Goal: Transaction & Acquisition: Purchase product/service

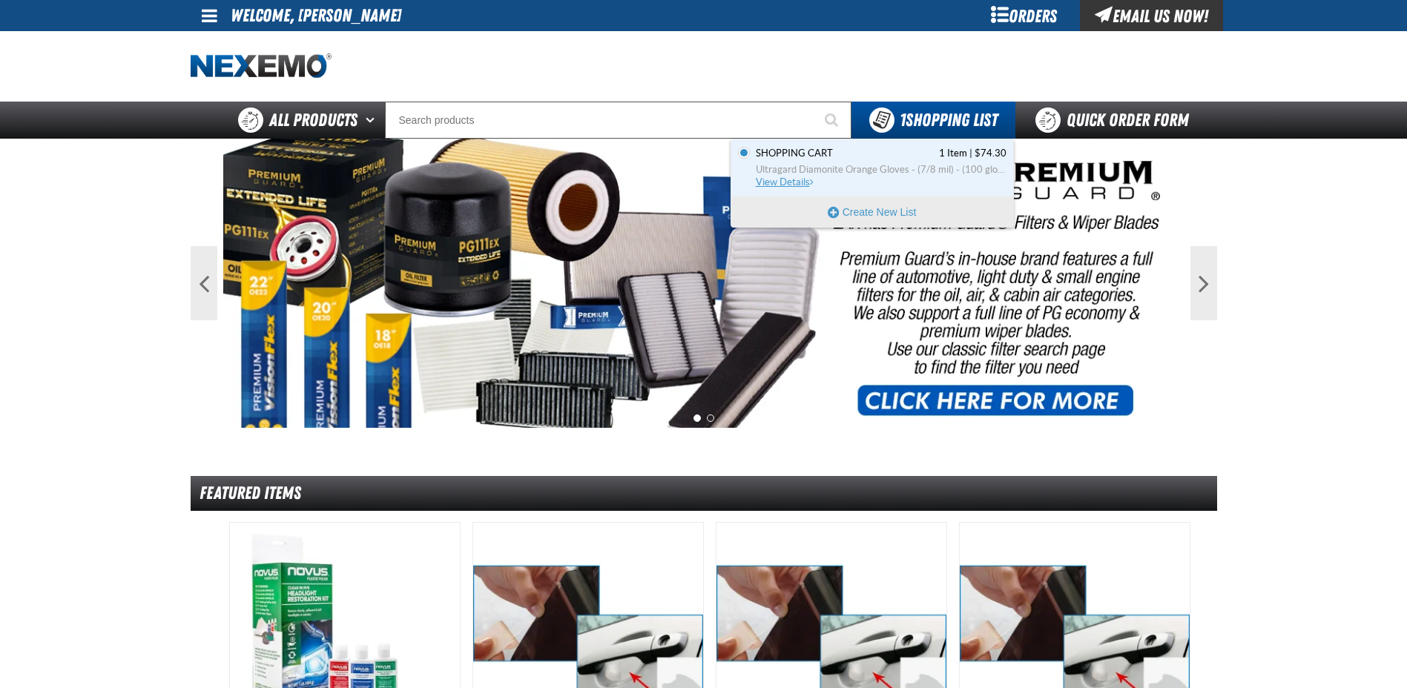
click at [791, 174] on span "Ultragard Diamonite Orange Gloves - (7/8 mil) - (100 gloves per box MIN 10 box …" at bounding box center [881, 169] width 251 height 13
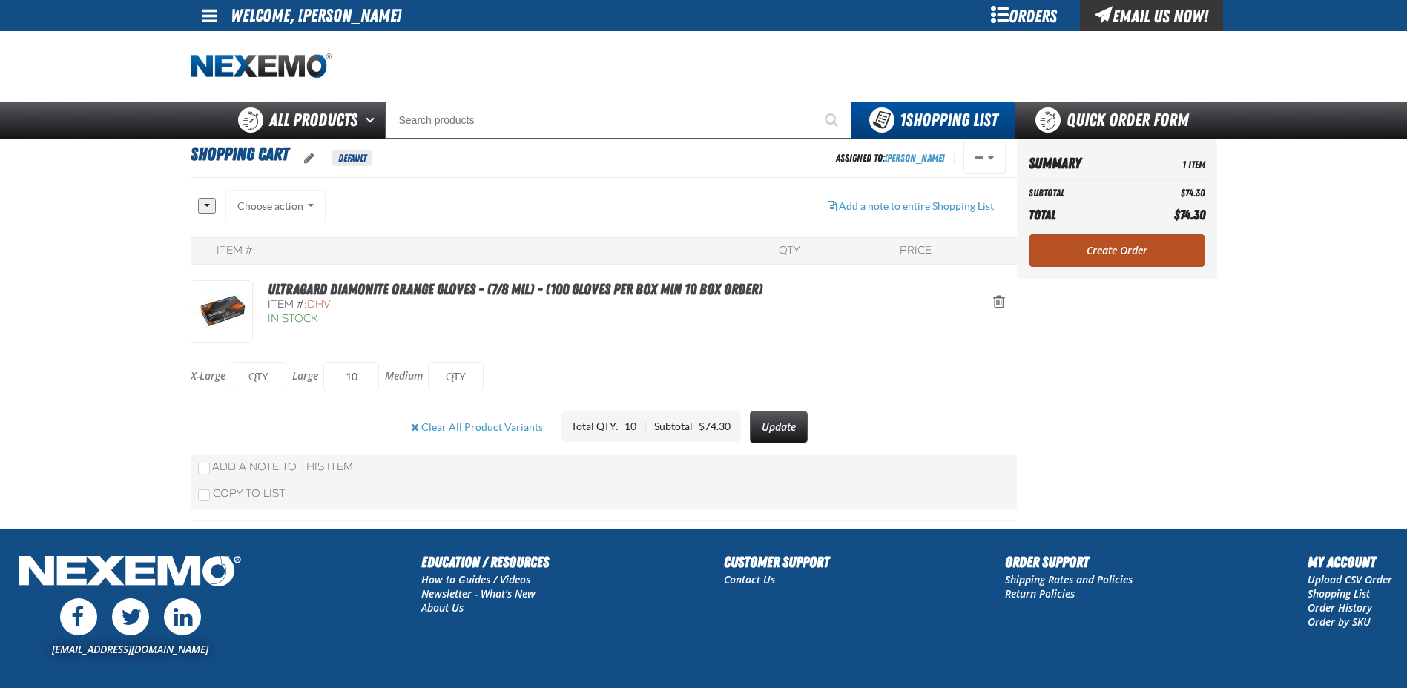
click at [1138, 257] on link "Create Order" at bounding box center [1117, 250] width 176 height 33
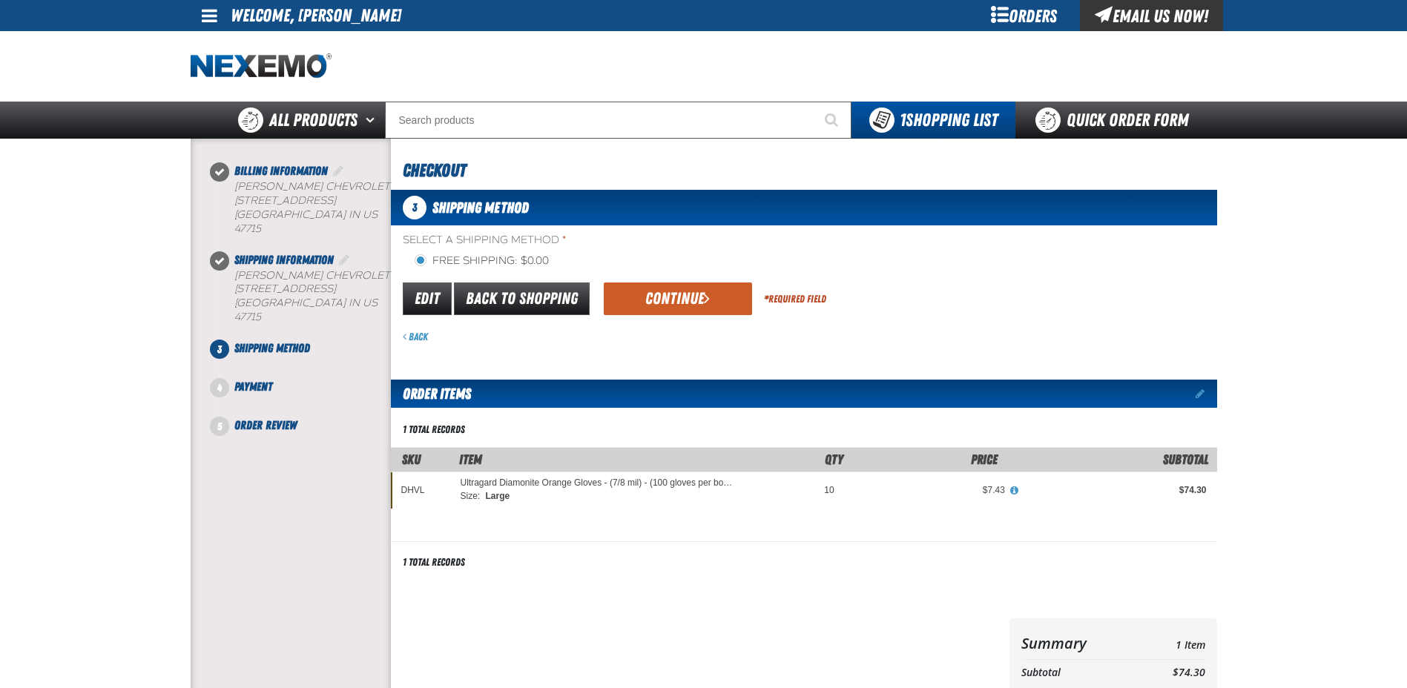
click at [671, 316] on div "Edit Back to Shopping Continue * Required Field" at bounding box center [804, 299] width 826 height 38
click at [678, 305] on button "Continue" at bounding box center [678, 299] width 148 height 33
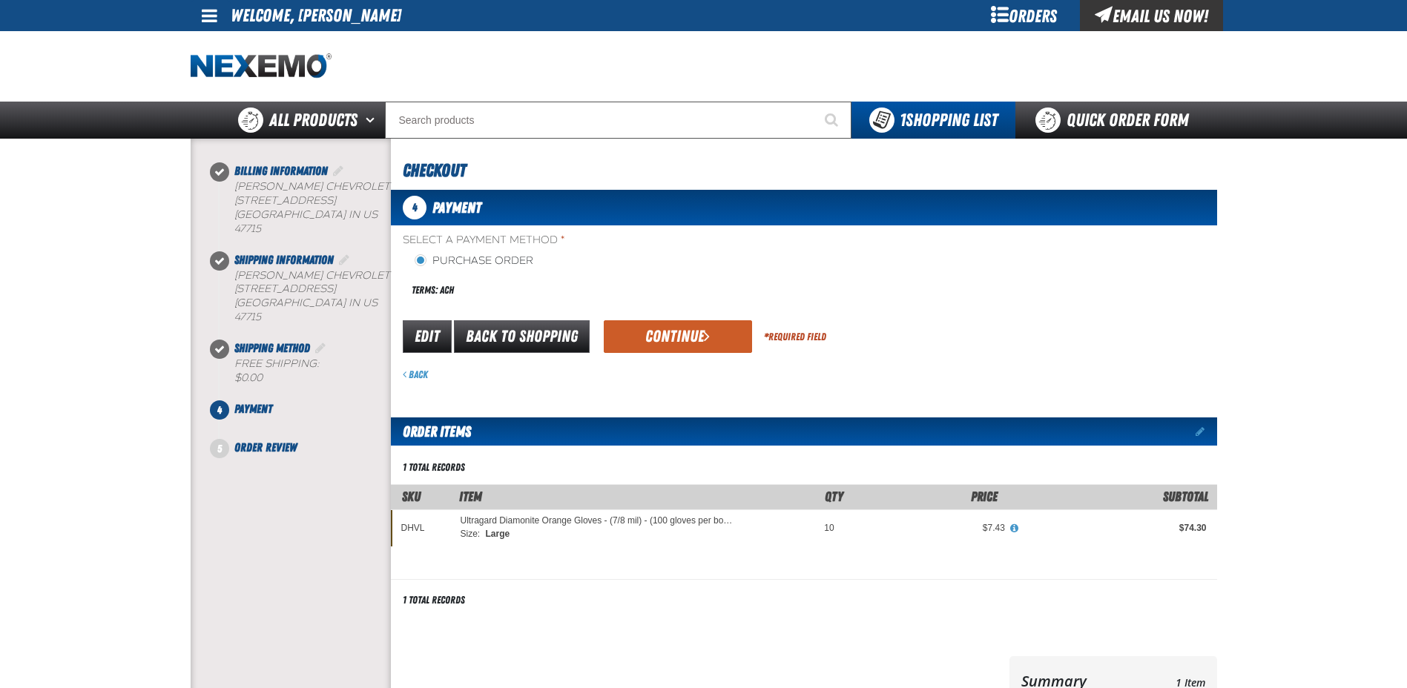
click at [434, 260] on label "Purchase Order" at bounding box center [474, 261] width 119 height 14
click at [426, 260] on input "Purchase Order" at bounding box center [421, 260] width 12 height 12
click at [495, 254] on label "Purchase Order" at bounding box center [474, 261] width 119 height 14
click at [426, 254] on input "Purchase Order" at bounding box center [421, 260] width 12 height 12
click at [507, 241] on span "Select a Payment Method *" at bounding box center [603, 241] width 401 height 14
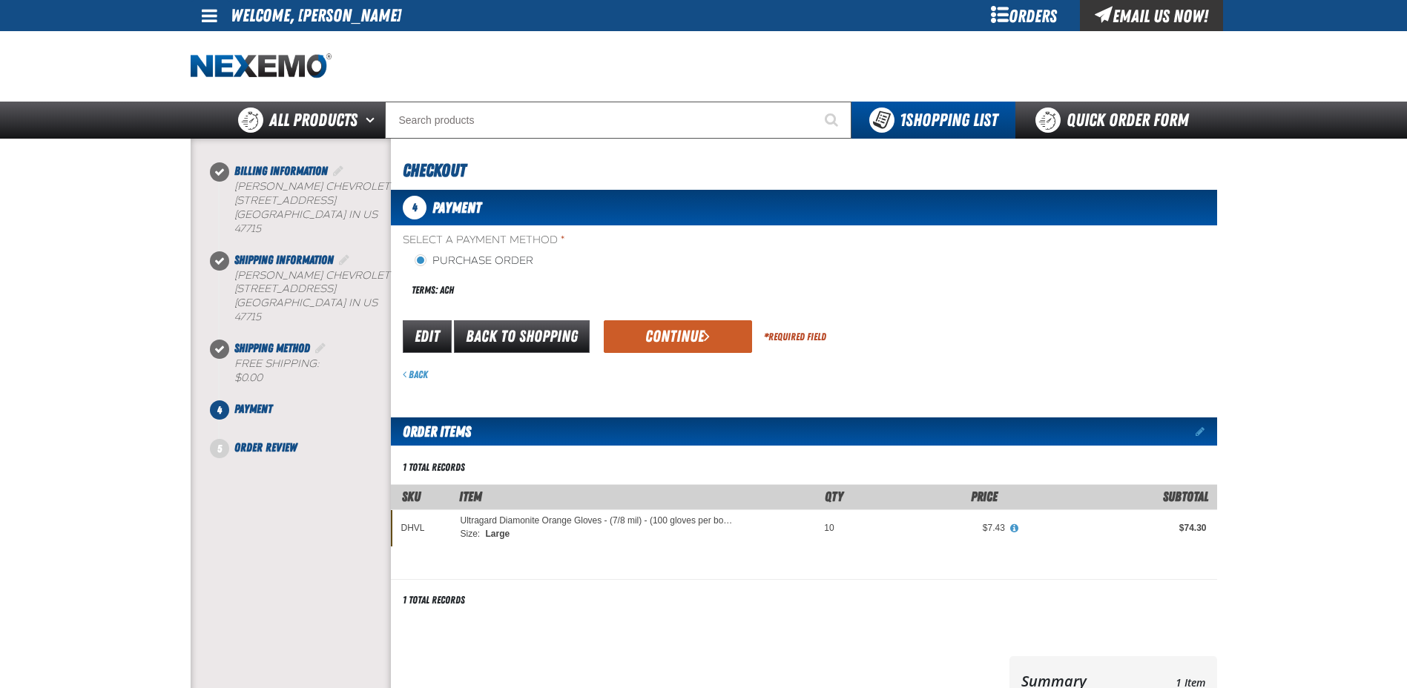
click at [532, 243] on span "Select a Payment Method *" at bounding box center [603, 241] width 401 height 14
click at [575, 240] on span "Select a Payment Method *" at bounding box center [603, 241] width 401 height 14
click at [344, 254] on span "Edit Shipping Information" at bounding box center [344, 260] width 10 height 12
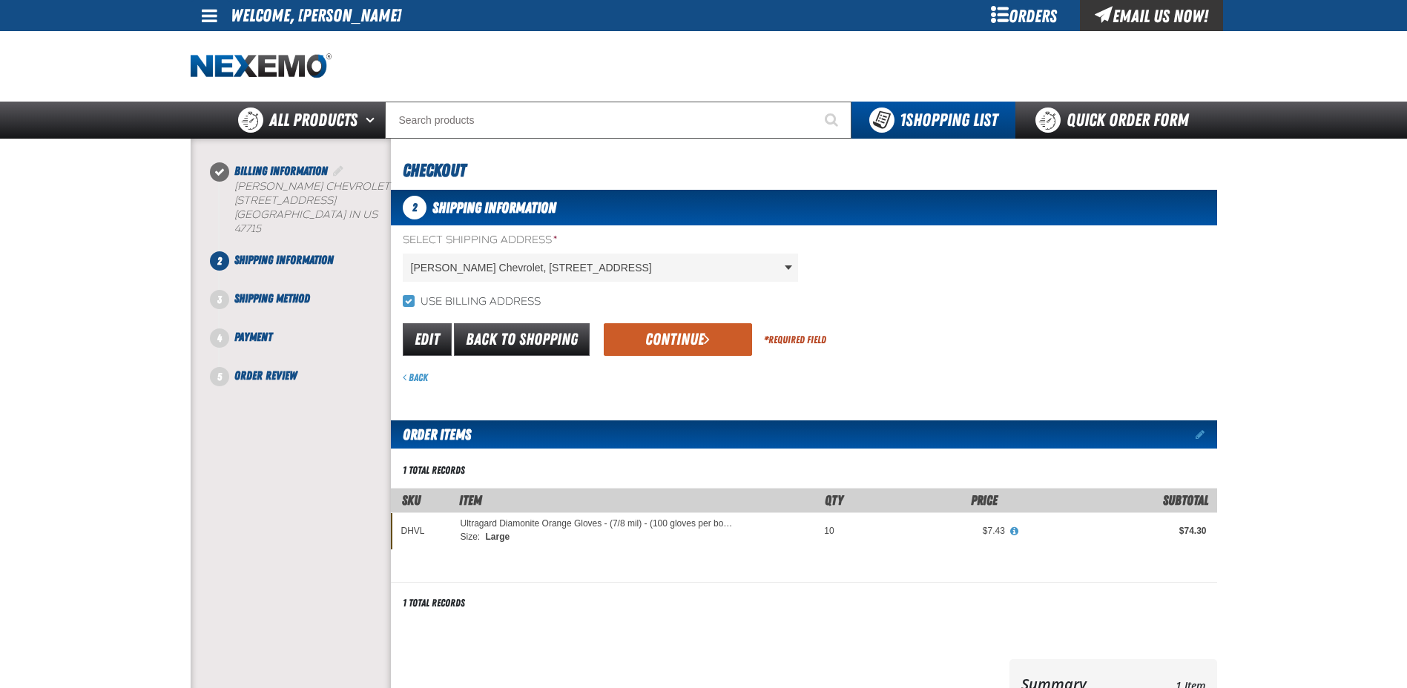
click at [630, 269] on div "Select Shipping Address * Kenny Kent Chevrolet, 4600 Division Street, EVANSVILL…" at bounding box center [600, 257] width 395 height 49
click at [237, 330] on span "Payment" at bounding box center [253, 337] width 38 height 14
click at [666, 334] on button "Continue" at bounding box center [678, 339] width 148 height 33
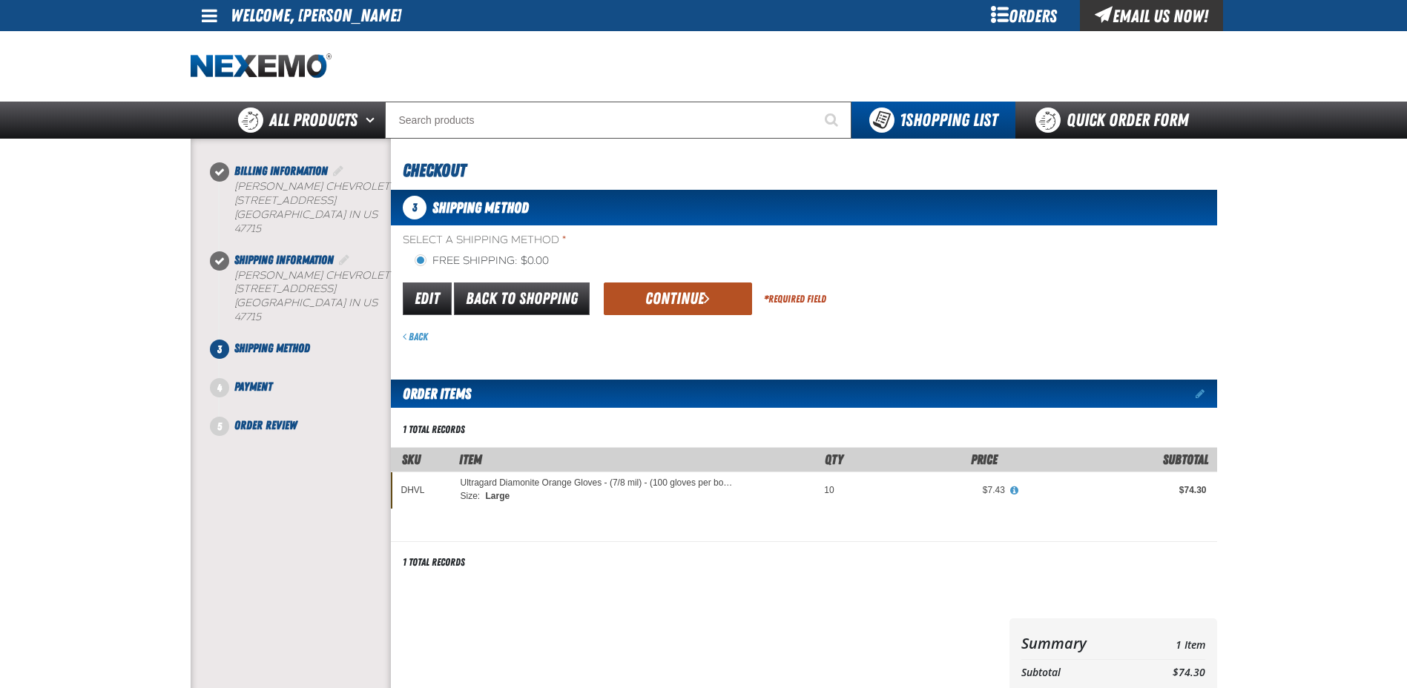
click at [678, 303] on button "Continue" at bounding box center [678, 299] width 148 height 33
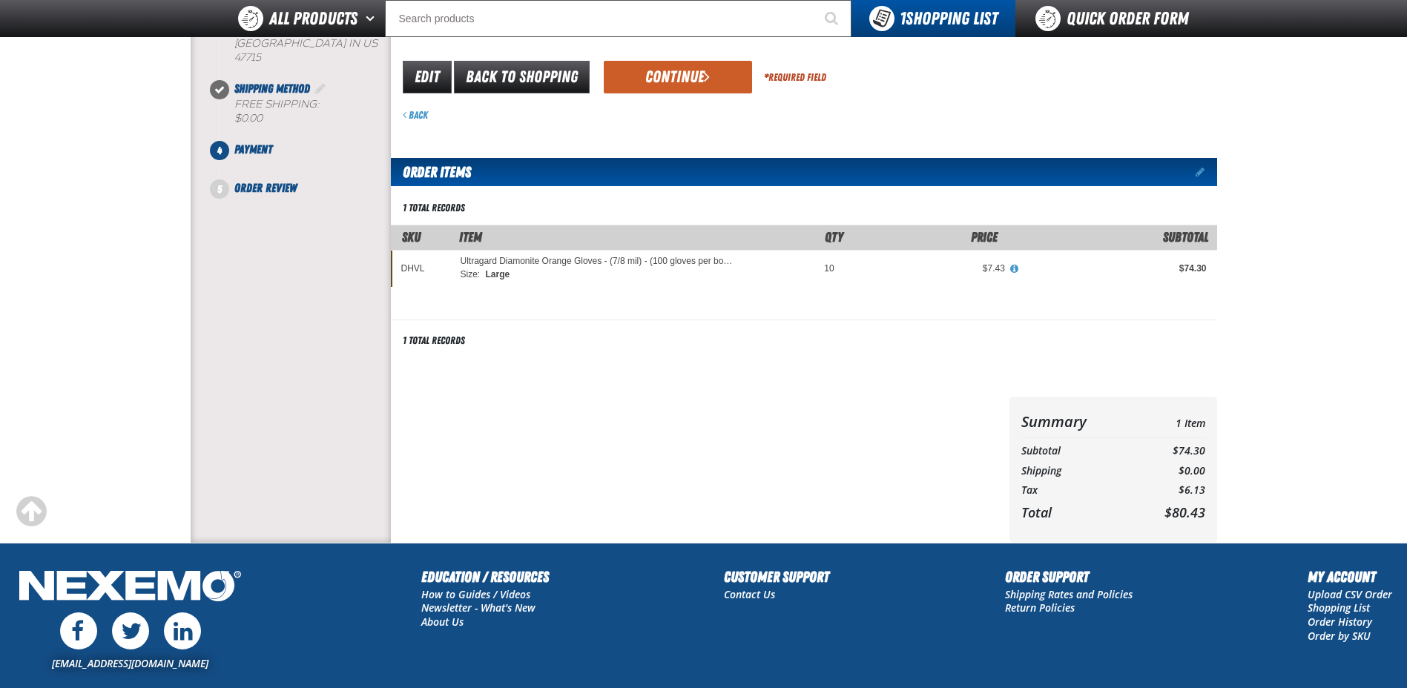
click at [872, 400] on div at bounding box center [697, 470] width 613 height 146
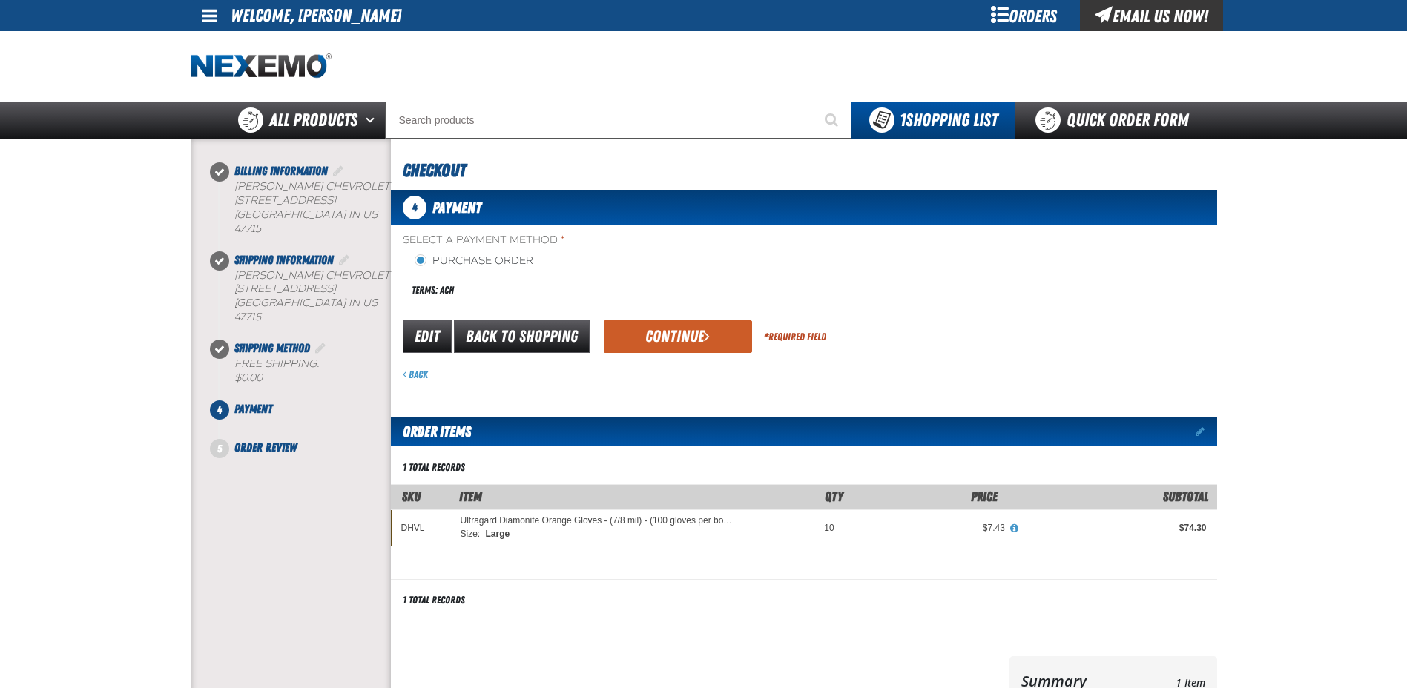
click at [672, 258] on div "Purchase Order Terms: ACH" at bounding box center [603, 280] width 401 height 53
click at [515, 261] on label "Purchase Order" at bounding box center [474, 261] width 119 height 14
click at [426, 261] on input "Purchase Order" at bounding box center [421, 260] width 12 height 12
click at [425, 290] on div "Terms: ACH" at bounding box center [603, 290] width 401 height 32
click at [699, 325] on button "Continue" at bounding box center [678, 336] width 148 height 33
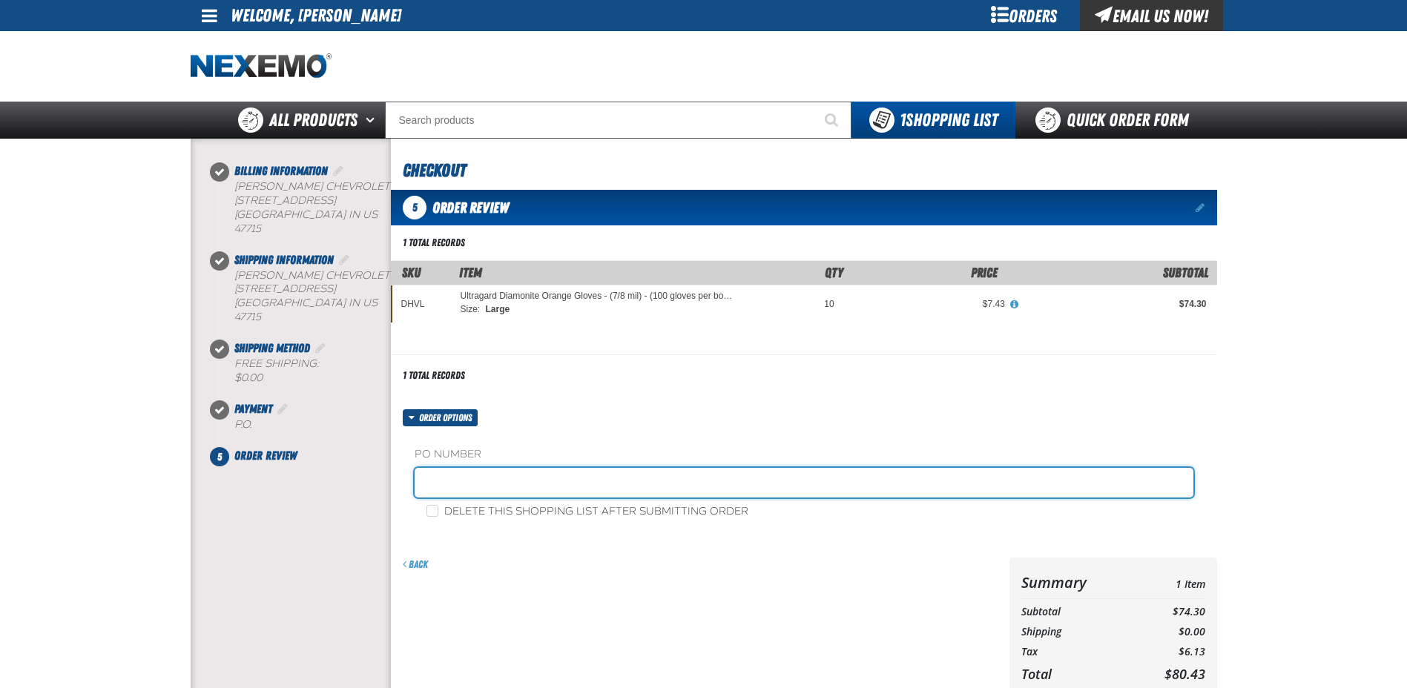
click at [539, 481] on input "text" at bounding box center [804, 483] width 779 height 30
type input "T"
type input "SERVICE PHILLIP"
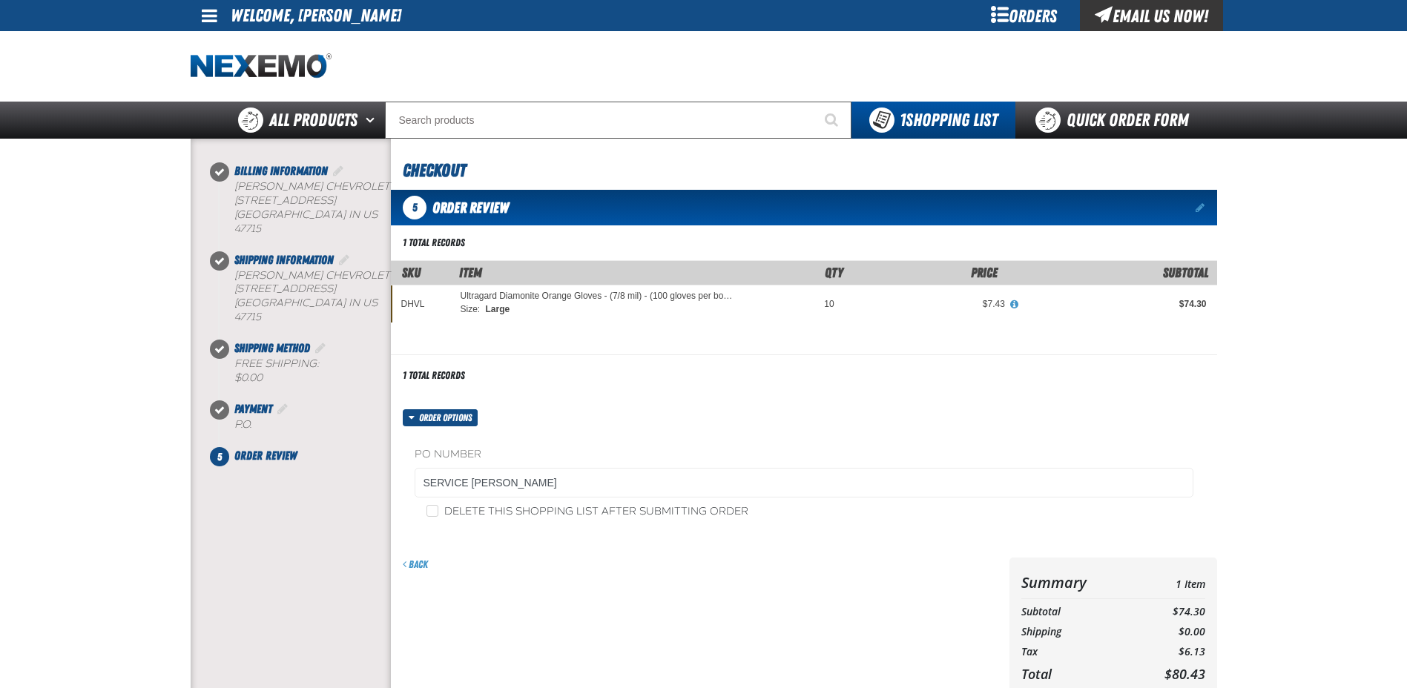
click at [750, 587] on div "Back" at bounding box center [697, 650] width 613 height 185
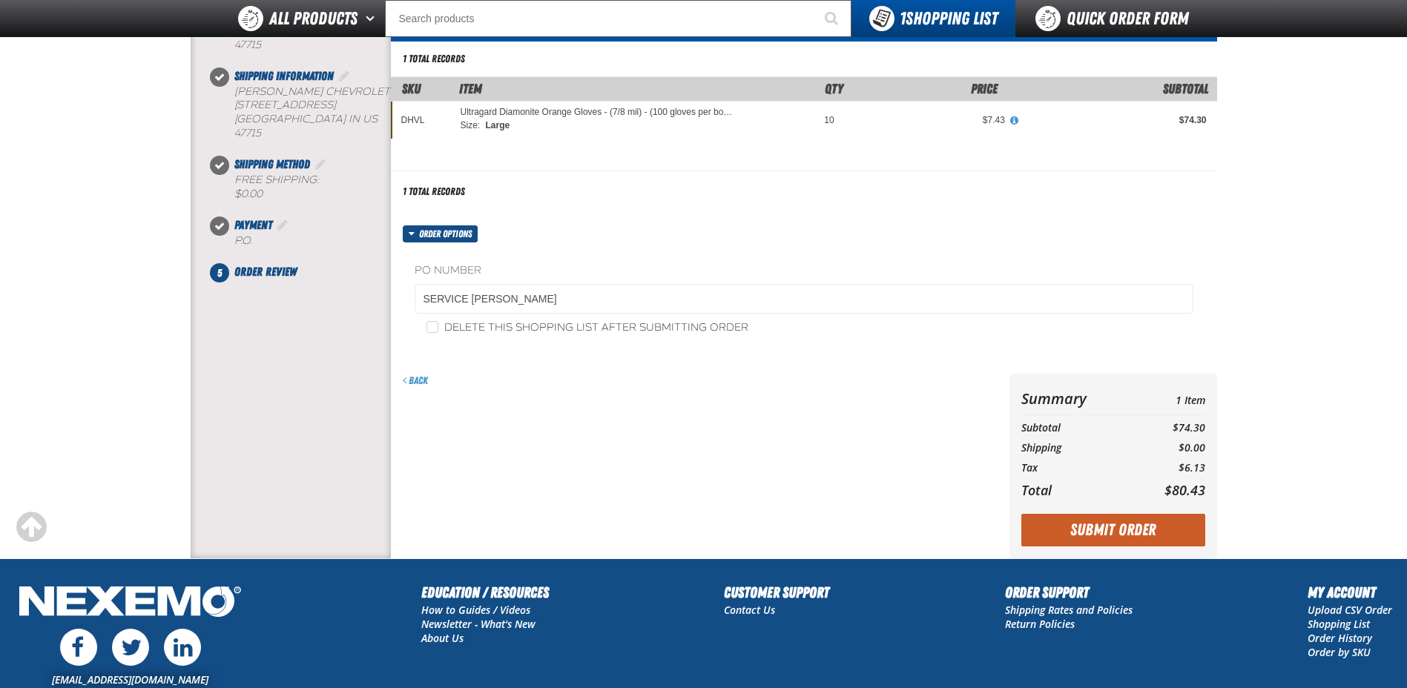
scroll to position [148, 0]
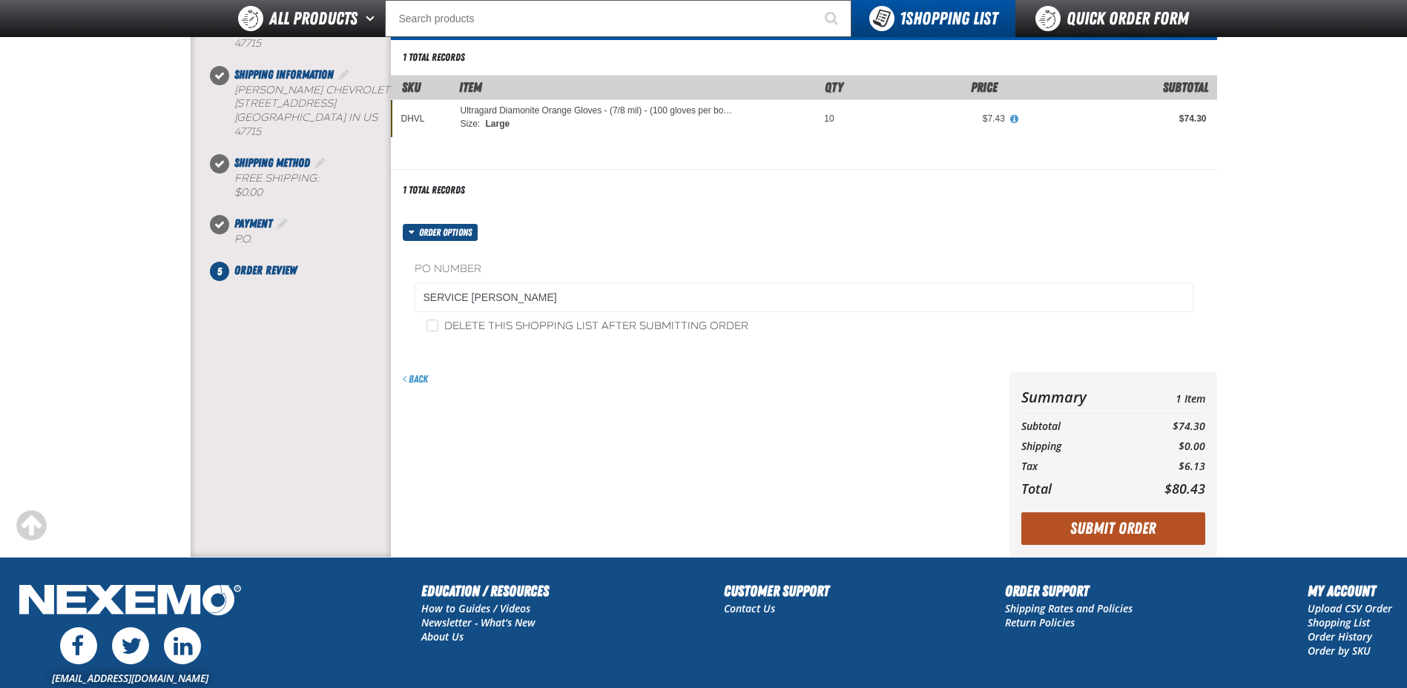
click at [1130, 520] on button "Submit Order" at bounding box center [1113, 528] width 184 height 33
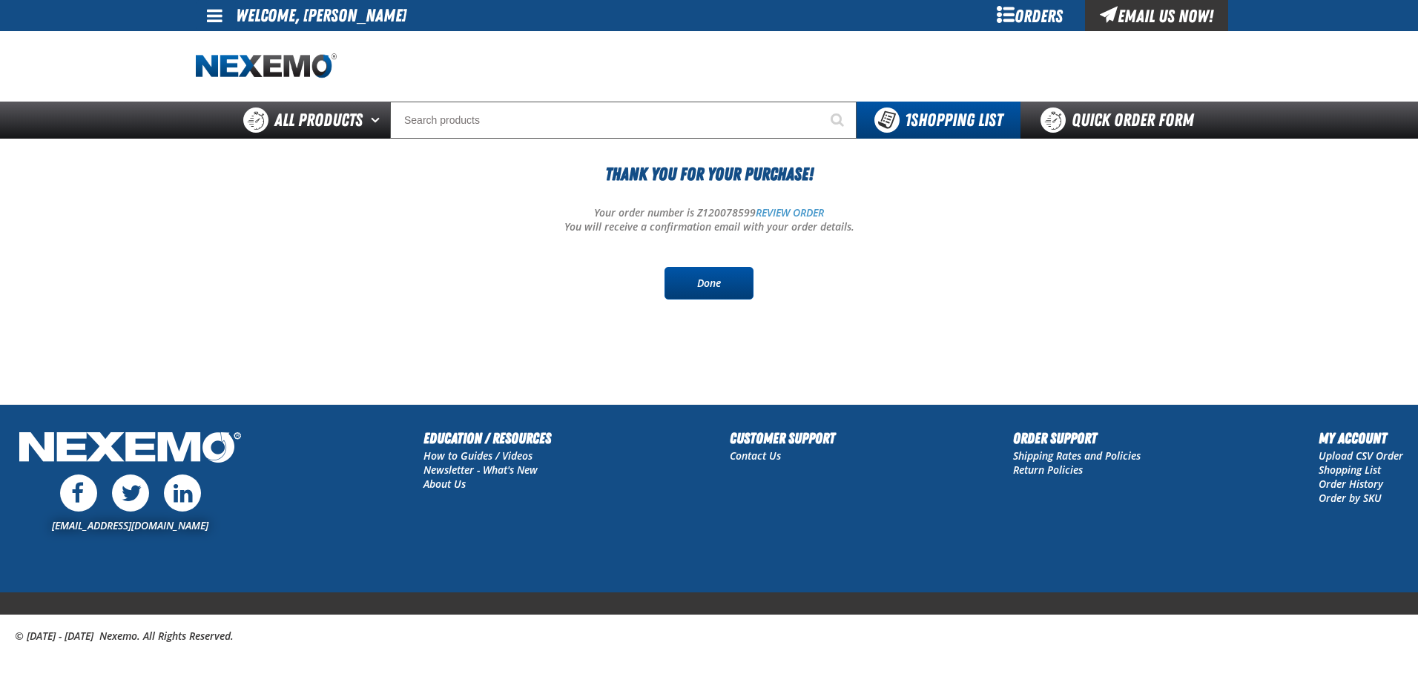
click at [700, 269] on link "Done" at bounding box center [708, 283] width 89 height 33
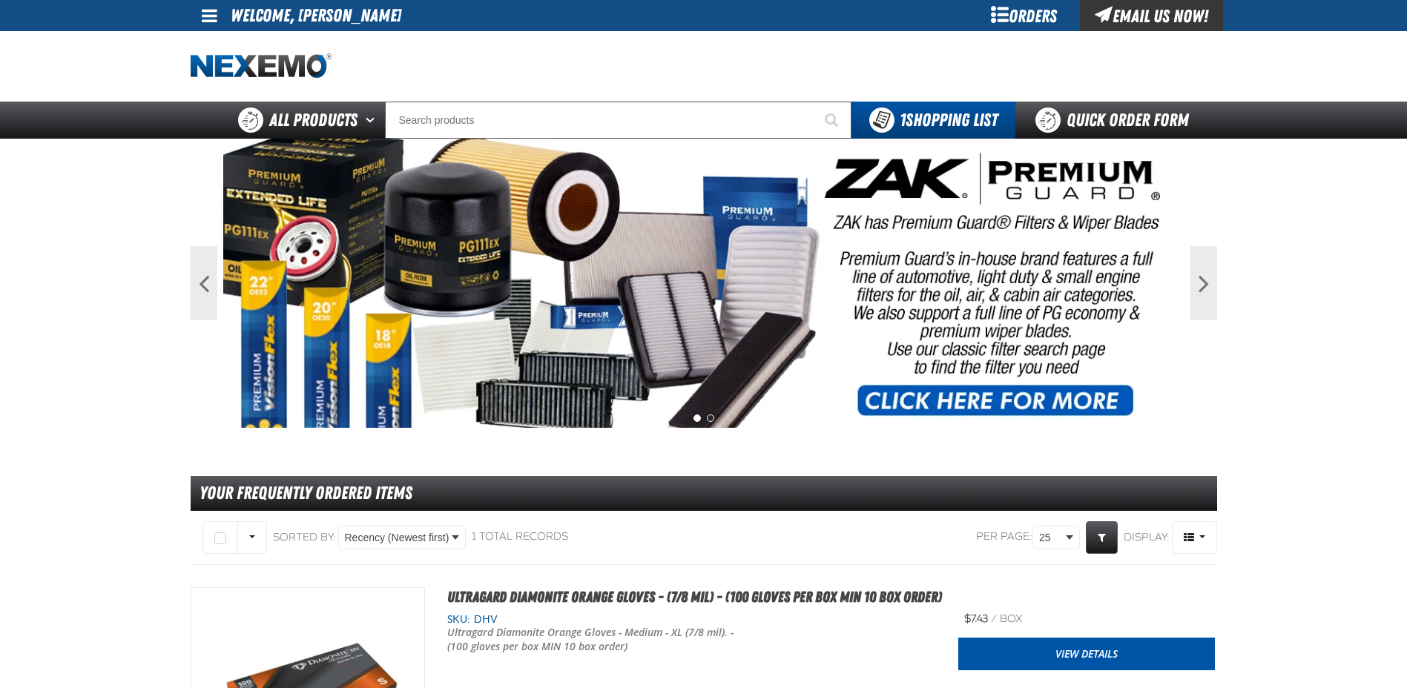
click at [994, 265] on img at bounding box center [703, 283] width 961 height 289
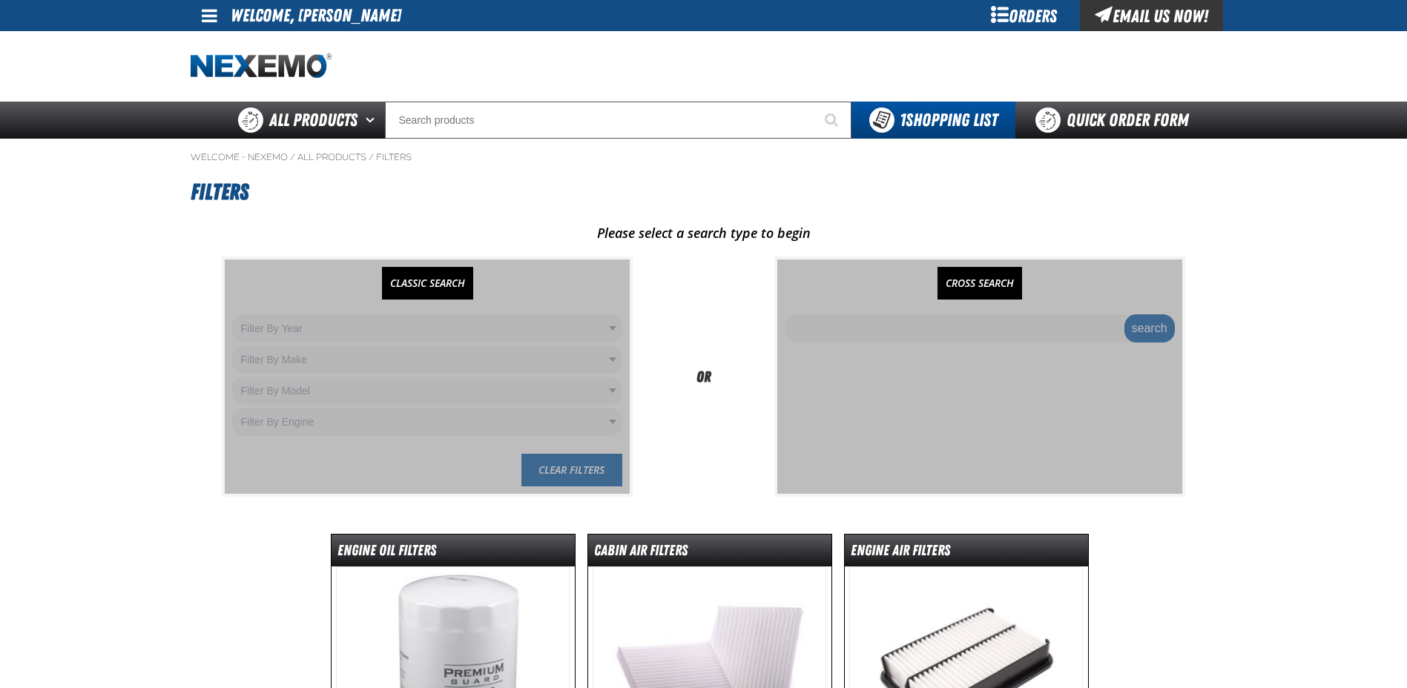
click at [1344, 282] on main "Welcome - Nexemo / All Products / Filters" at bounding box center [703, 462] width 1407 height 647
click at [1328, 313] on main "Welcome - Nexemo / All Products / Filters" at bounding box center [703, 462] width 1407 height 647
click at [418, 287] on link "CLASSIC SEARCH" at bounding box center [427, 283] width 91 height 33
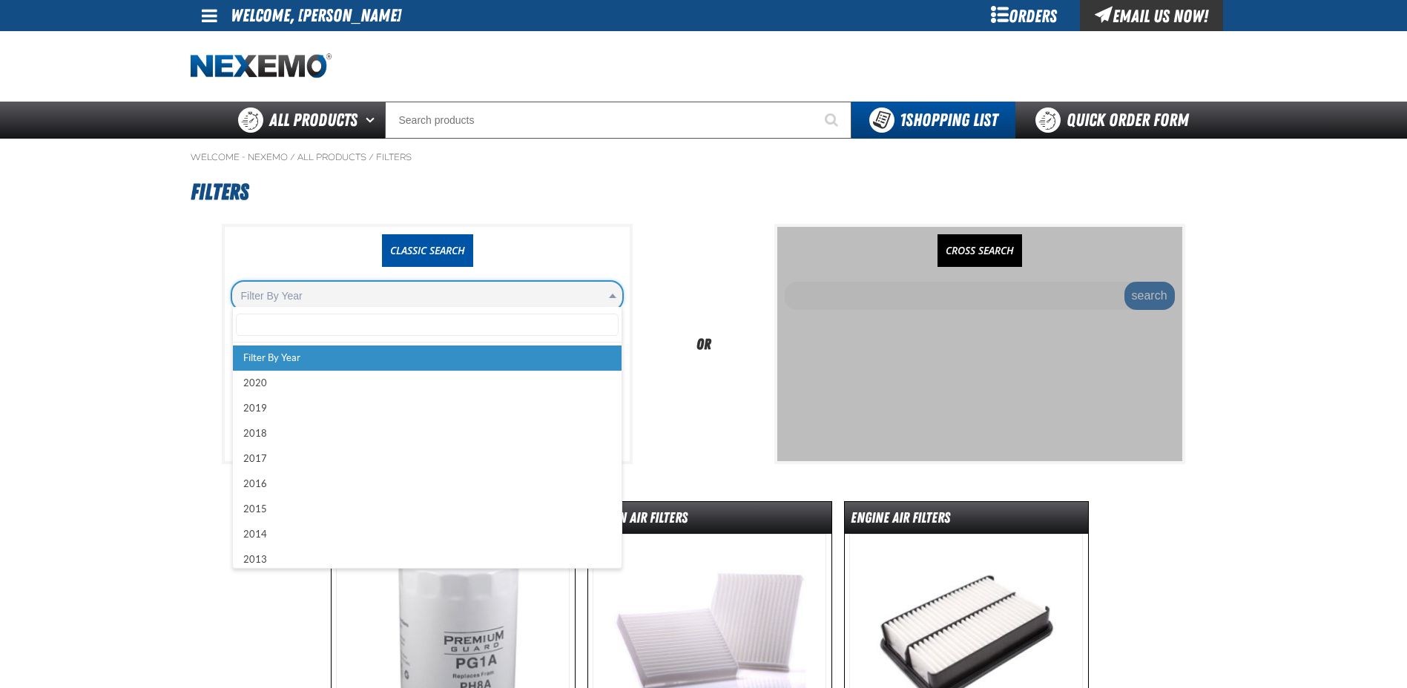
click at [412, 288] on body "Skip to Main Content Staging Site 5.1 Upgrade Site My Account My Account Suppor…" at bounding box center [703, 518] width 1407 height 1037
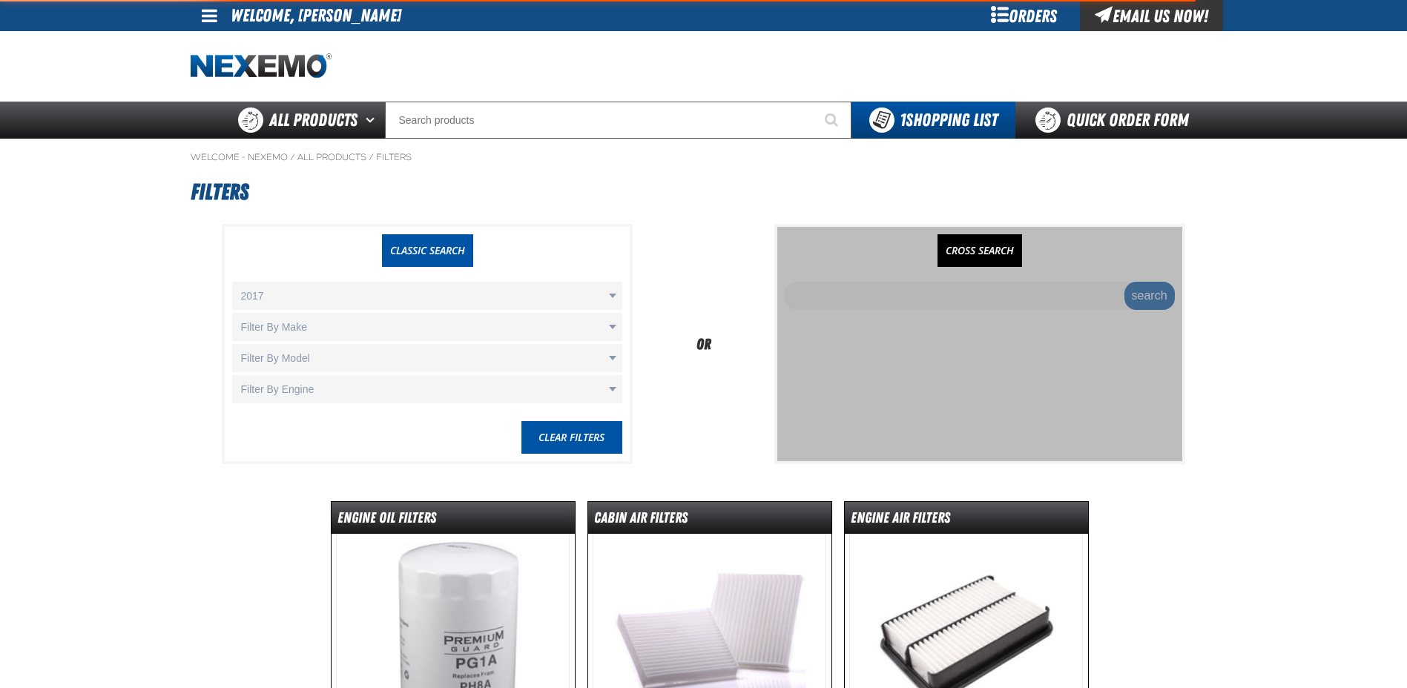
select select "2017"
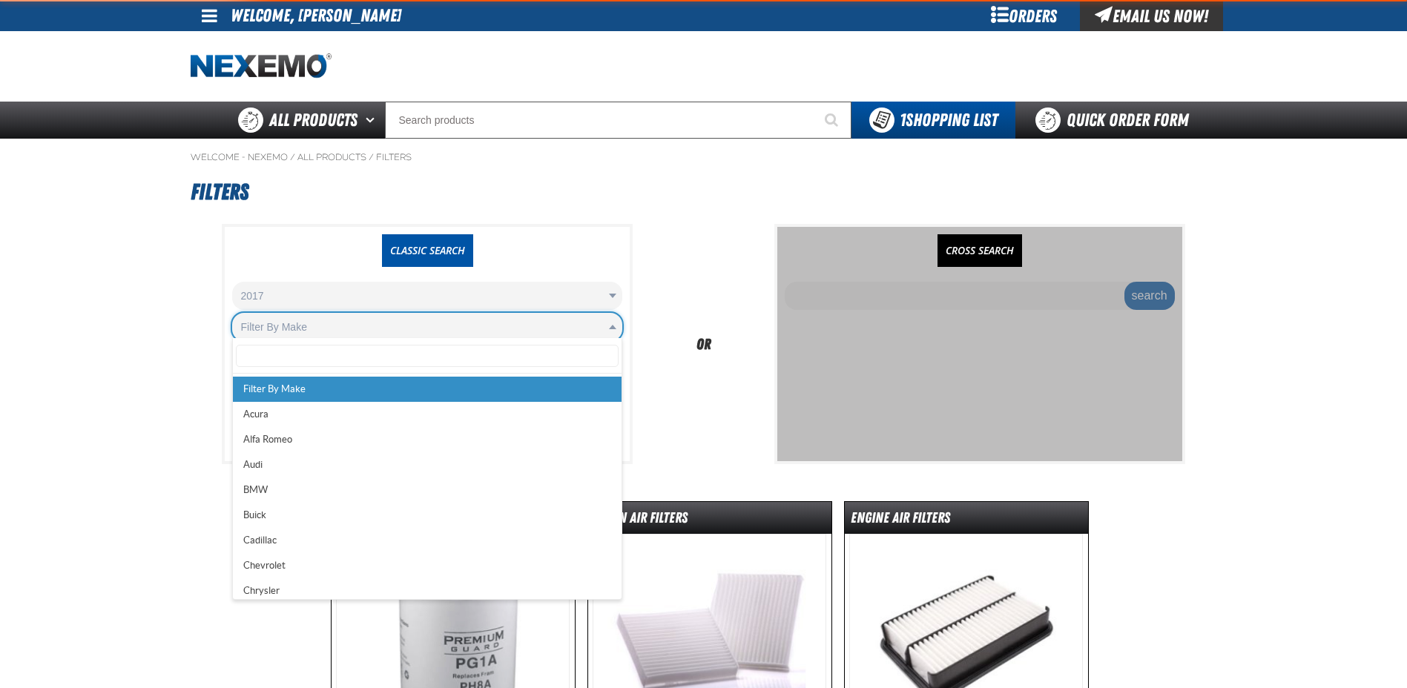
click at [323, 325] on body "Skip to Main Content Staging Site 5.1 Upgrade Site My Account My Account Suppor…" at bounding box center [703, 518] width 1407 height 1037
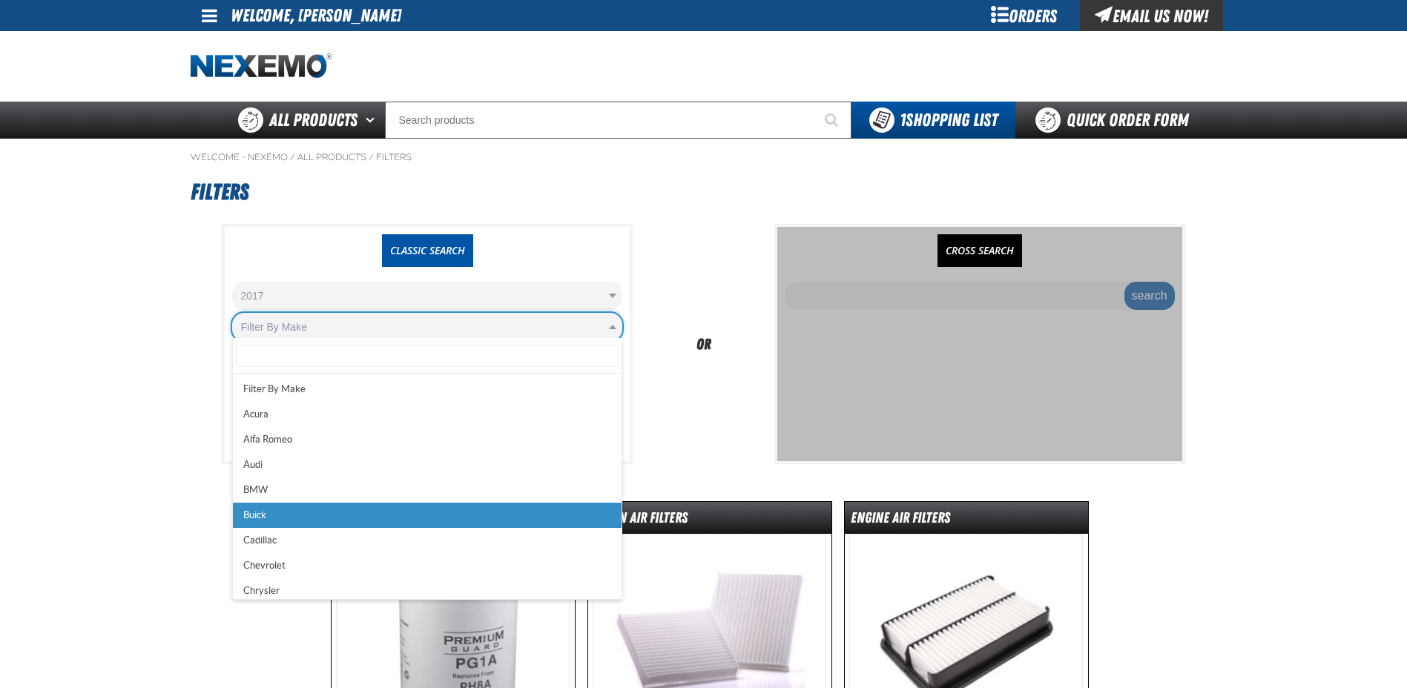
scroll to position [4, 0]
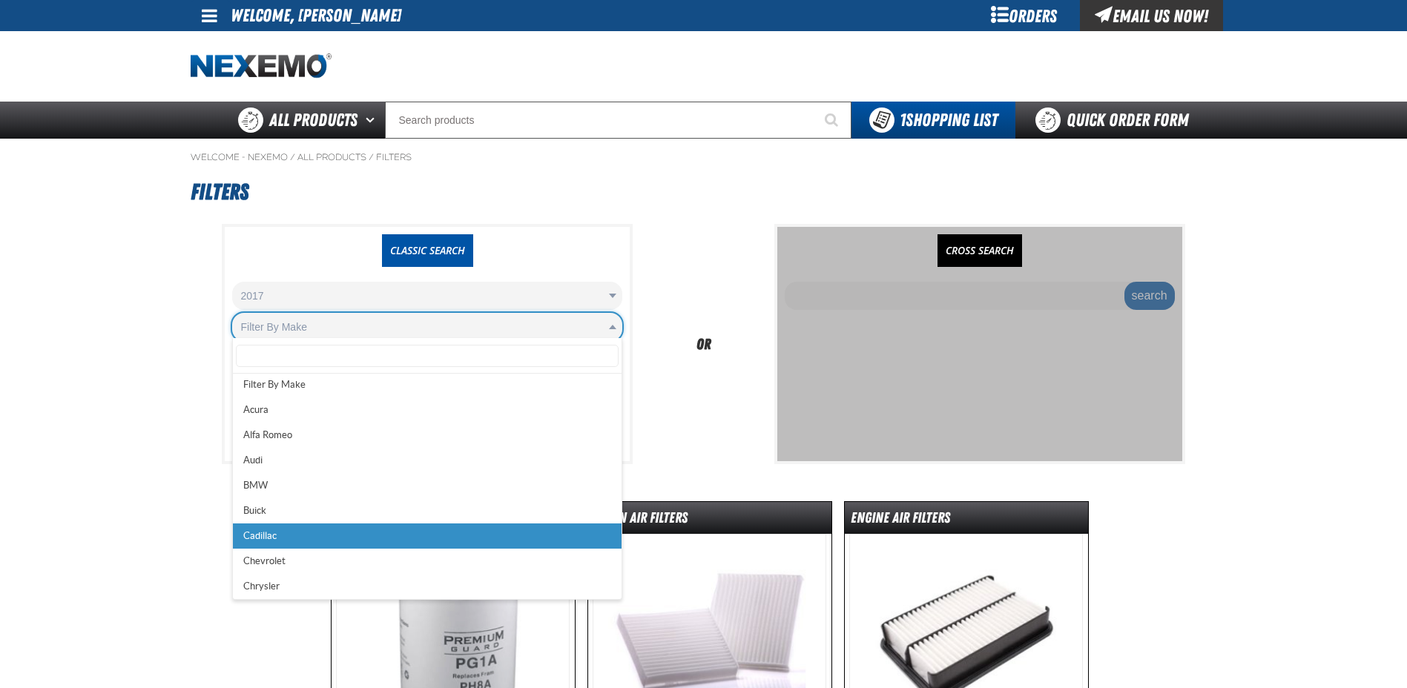
select select "Cadillac"
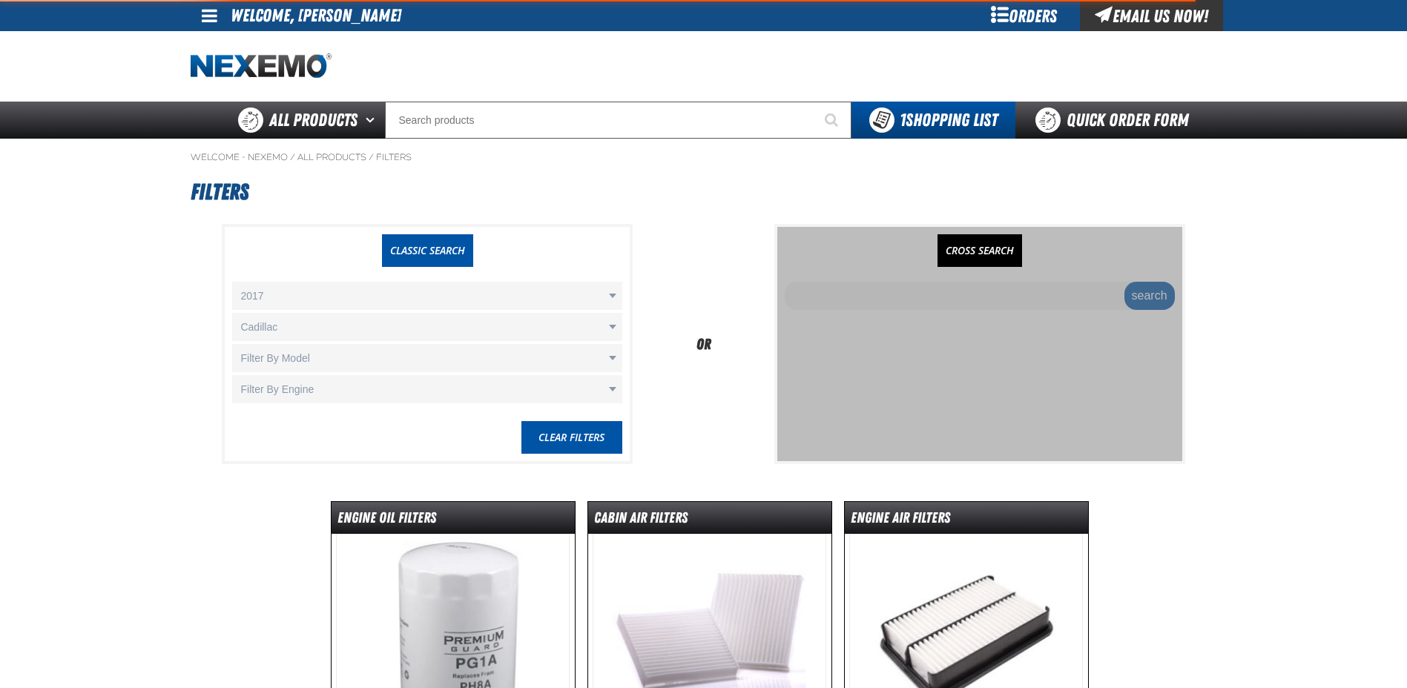
select select "2017"
select select "Cadillac"
click at [304, 360] on body "Skip to Main Content Staging Site 5.1 Upgrade Site My Account My Account Suppor…" at bounding box center [703, 518] width 1407 height 1037
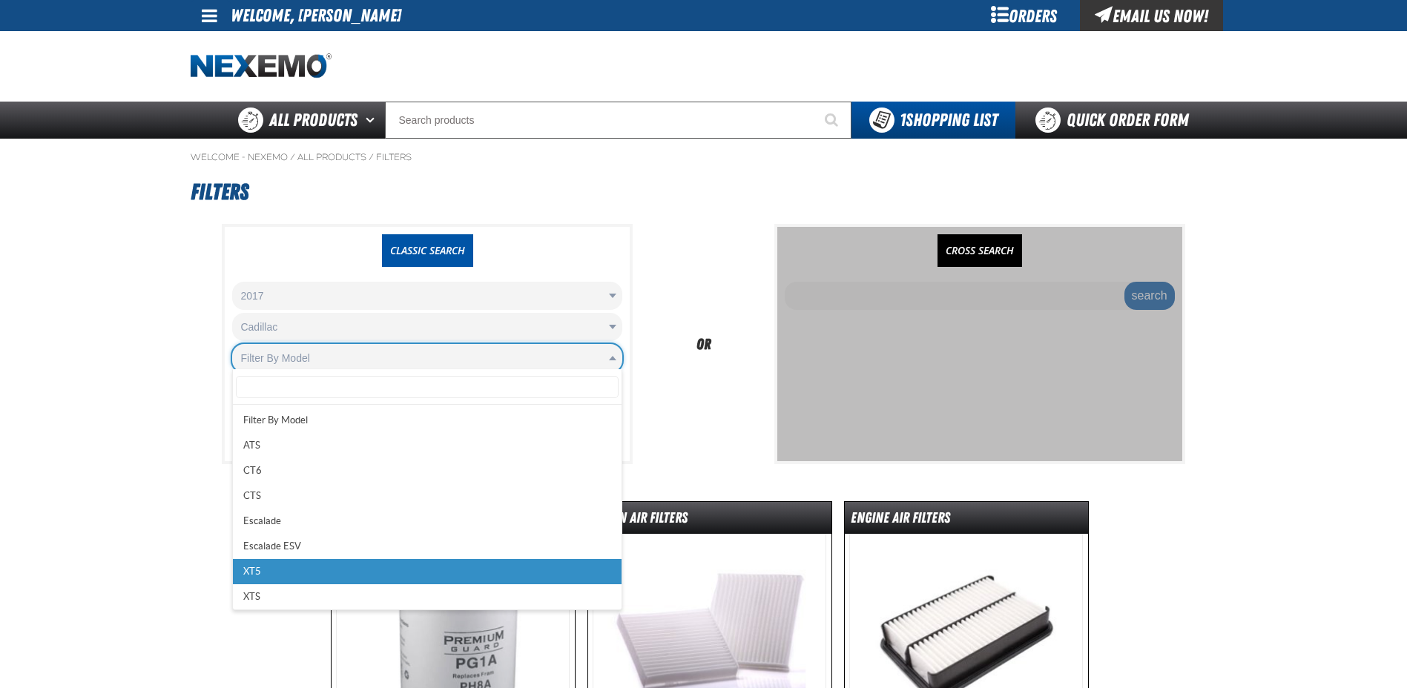
select select "XT5"
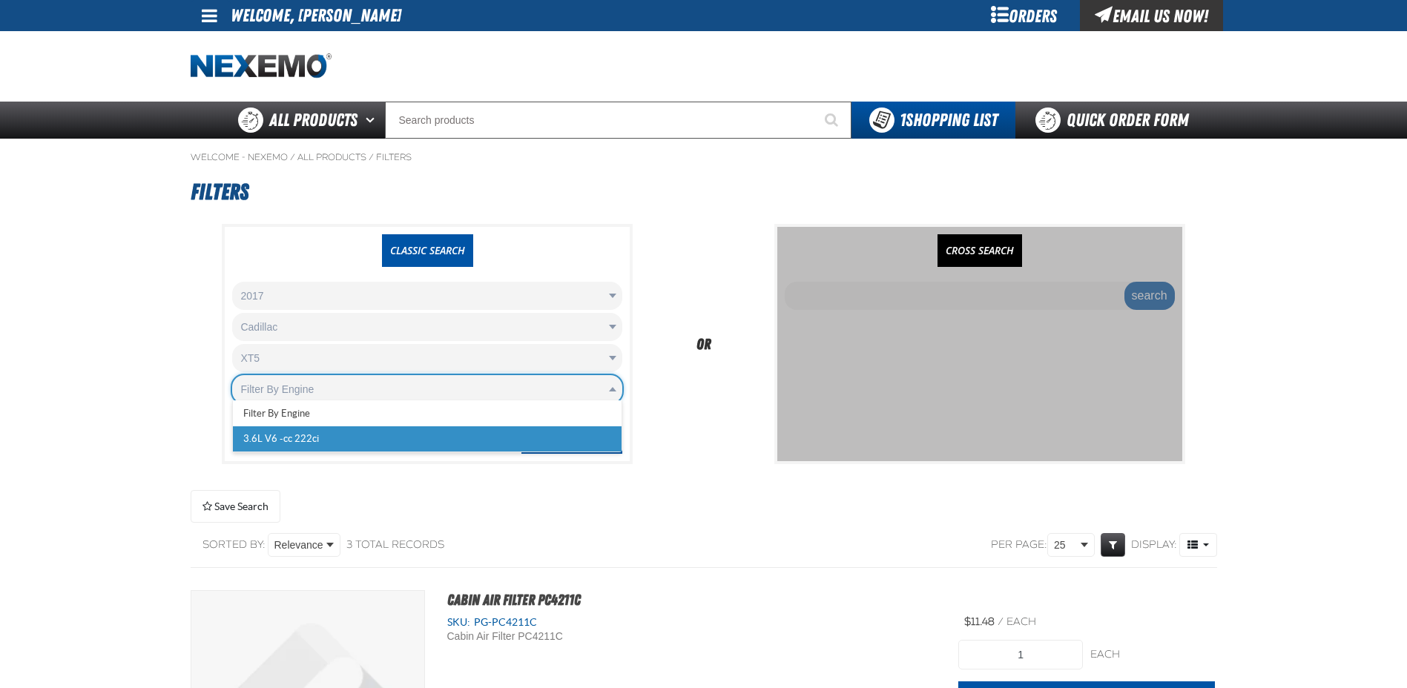
scroll to position [0, 7]
select select "3.6L V6 -cc 222ci"
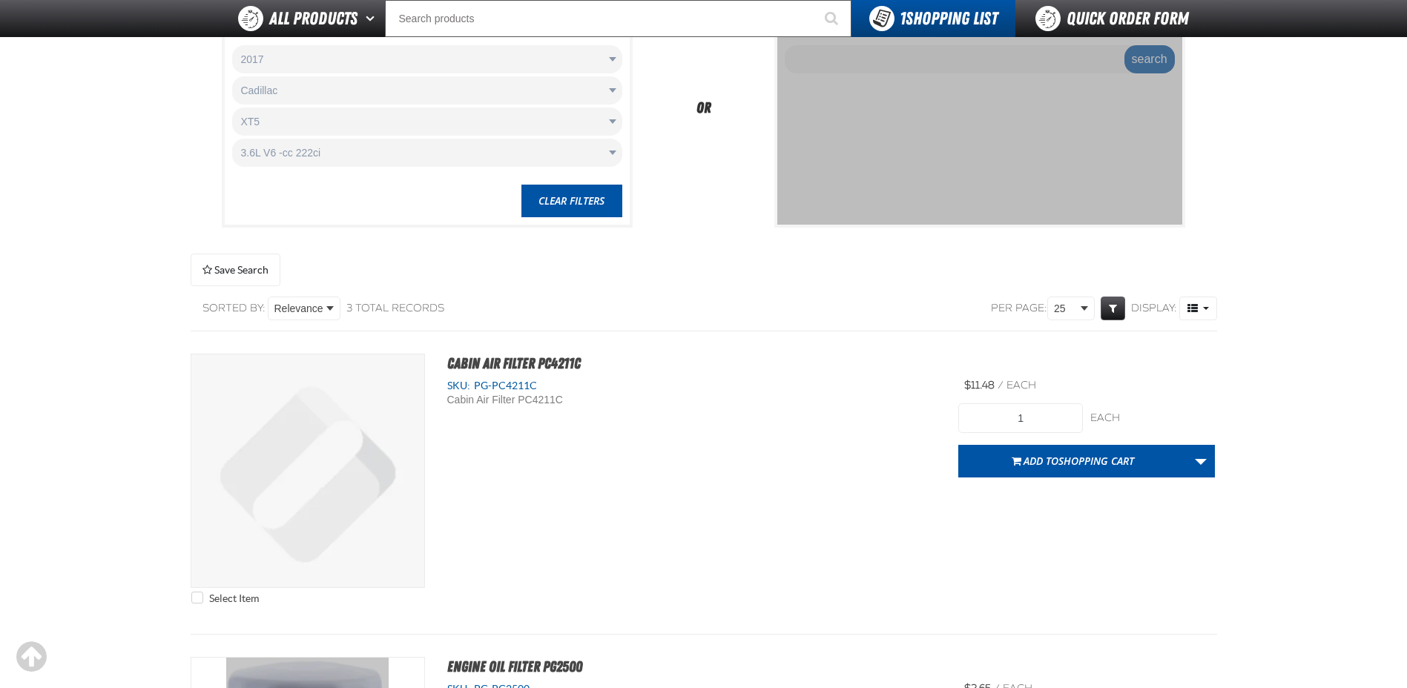
scroll to position [371, 0]
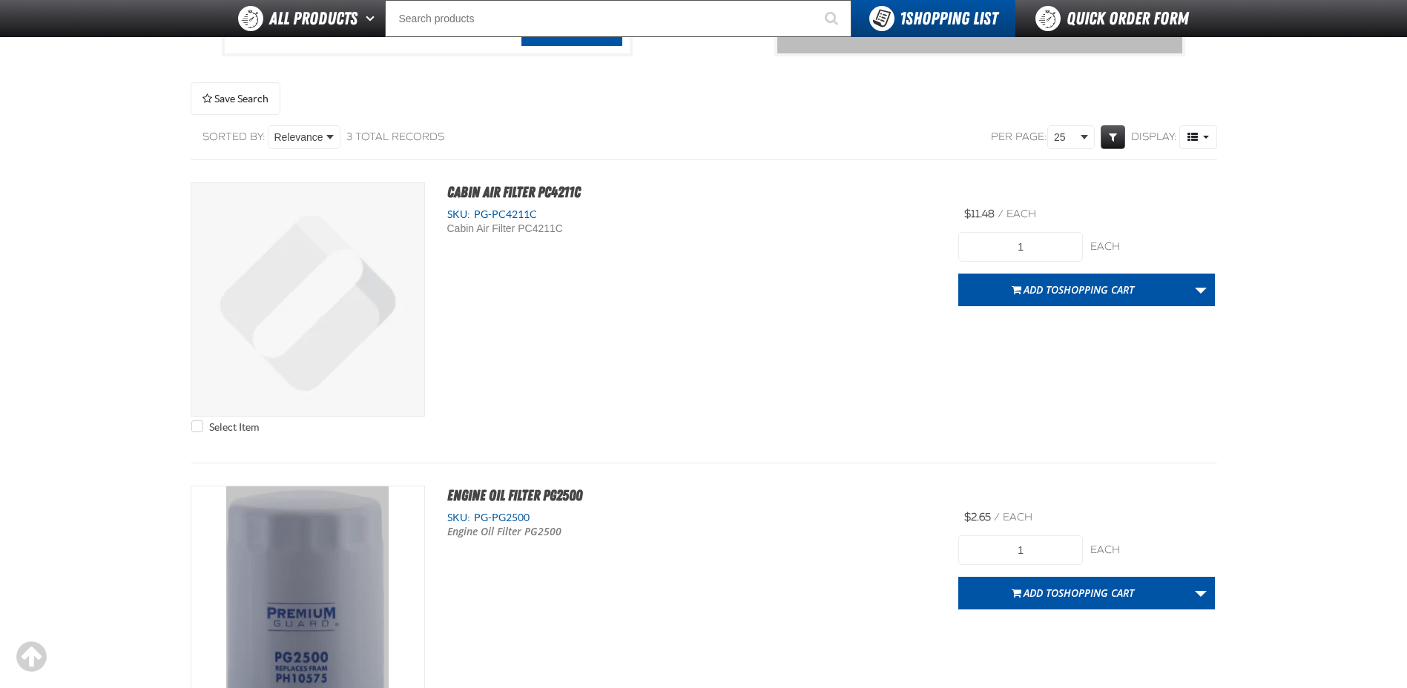
click at [114, 371] on main "Welcome - Nexemo / All Products / Filters" at bounding box center [703, 420] width 1407 height 1379
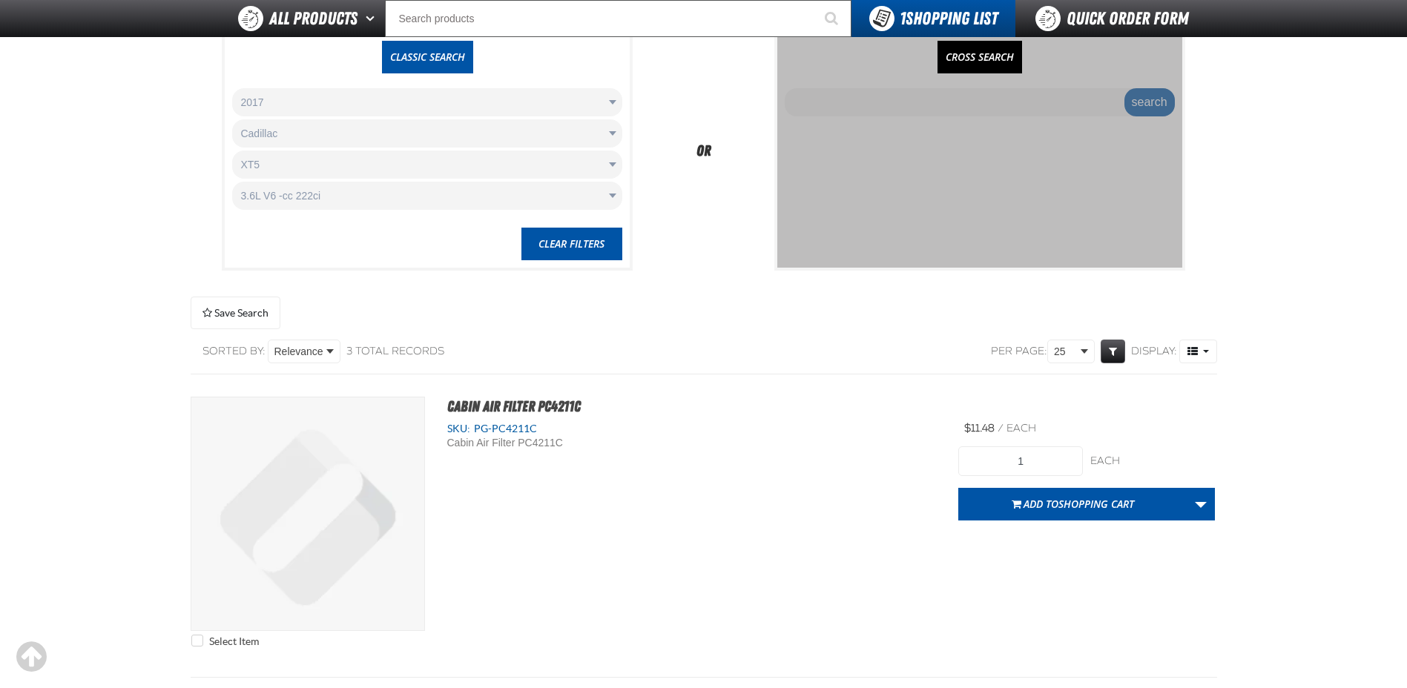
scroll to position [0, 0]
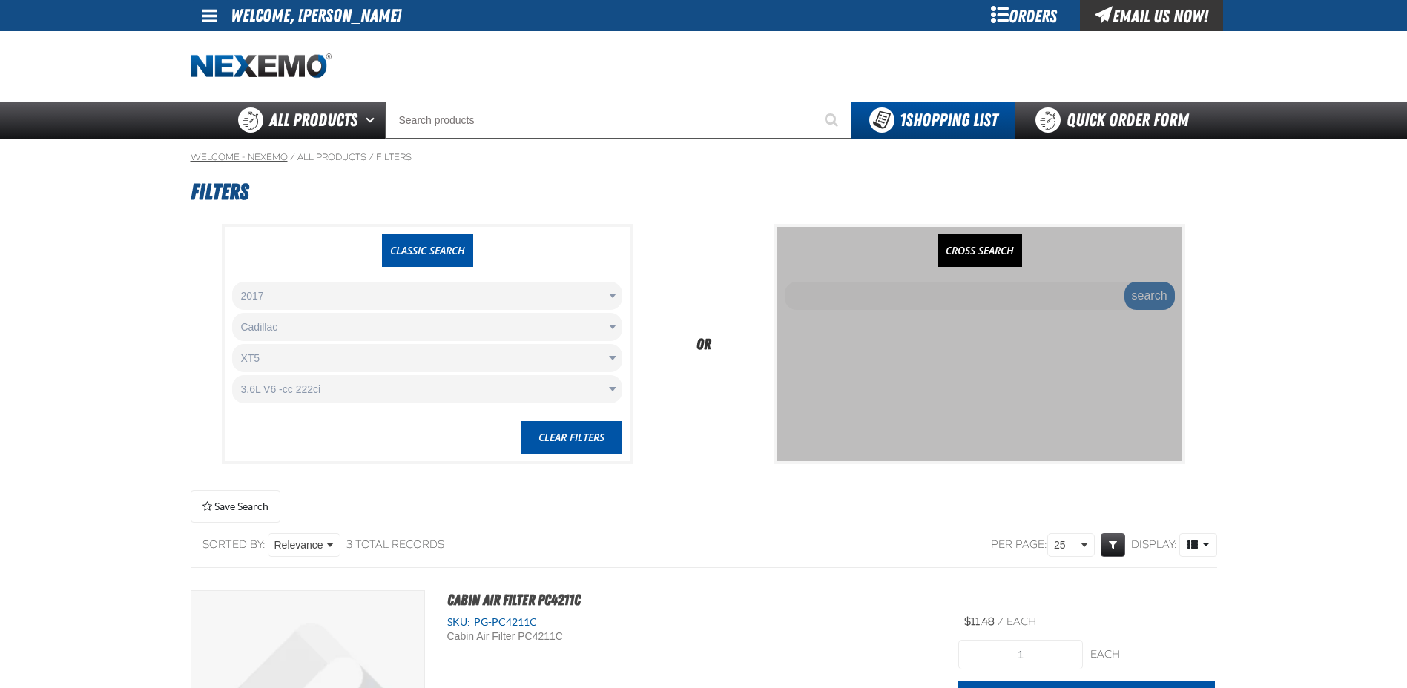
click at [267, 159] on link "Welcome - Nexemo" at bounding box center [239, 157] width 97 height 12
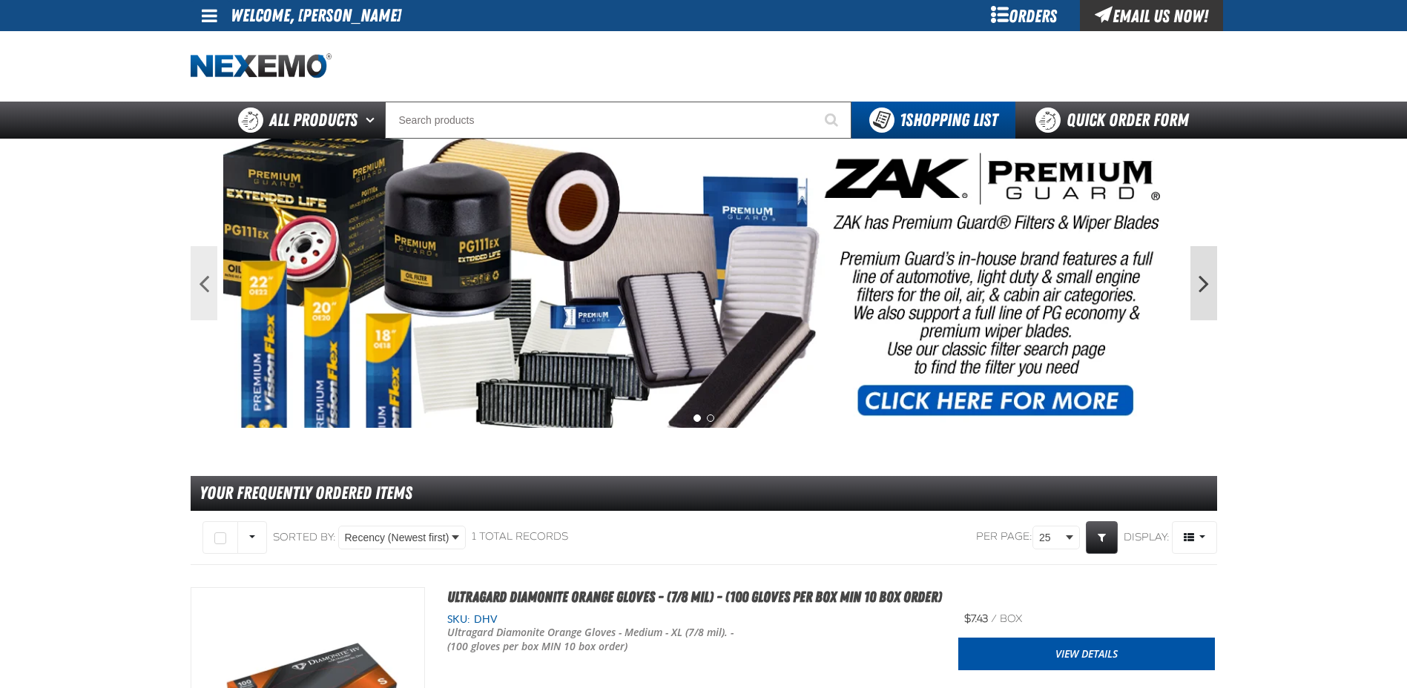
click at [1201, 290] on button "Next" at bounding box center [1203, 283] width 27 height 74
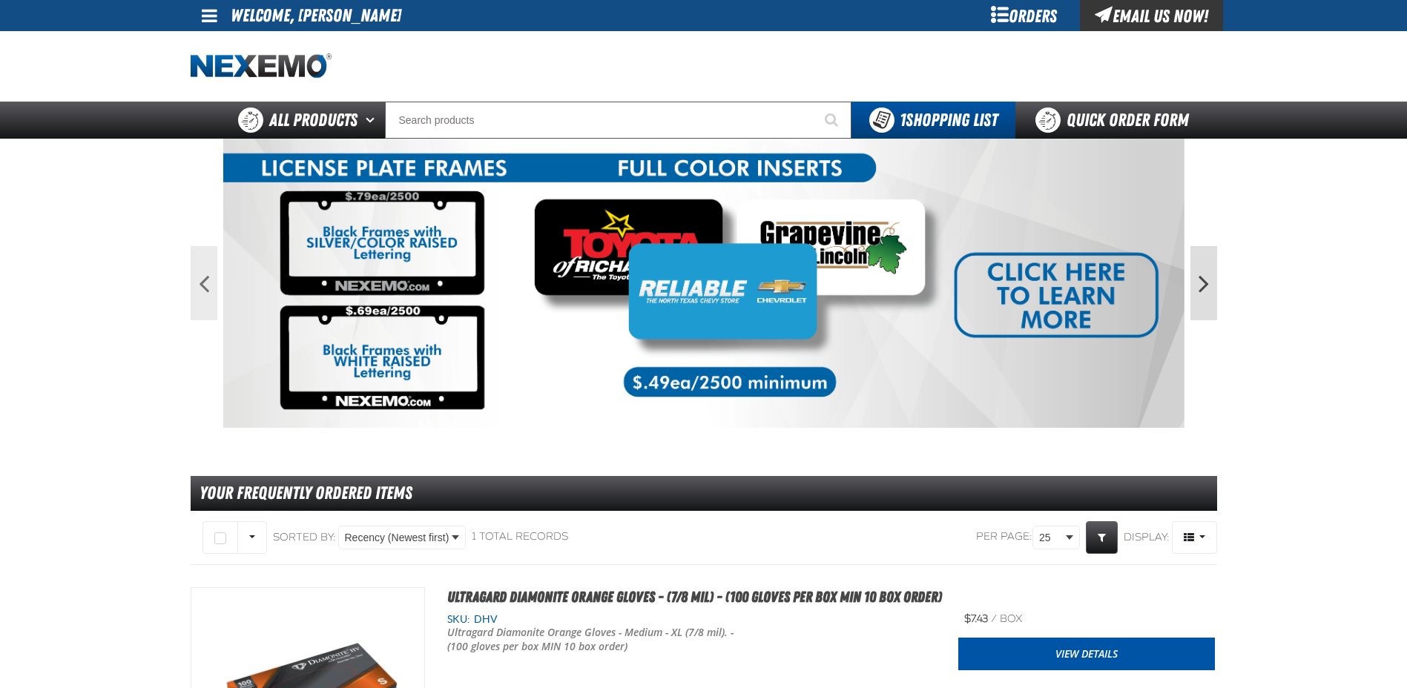
click at [1201, 290] on button "Next" at bounding box center [1203, 283] width 27 height 74
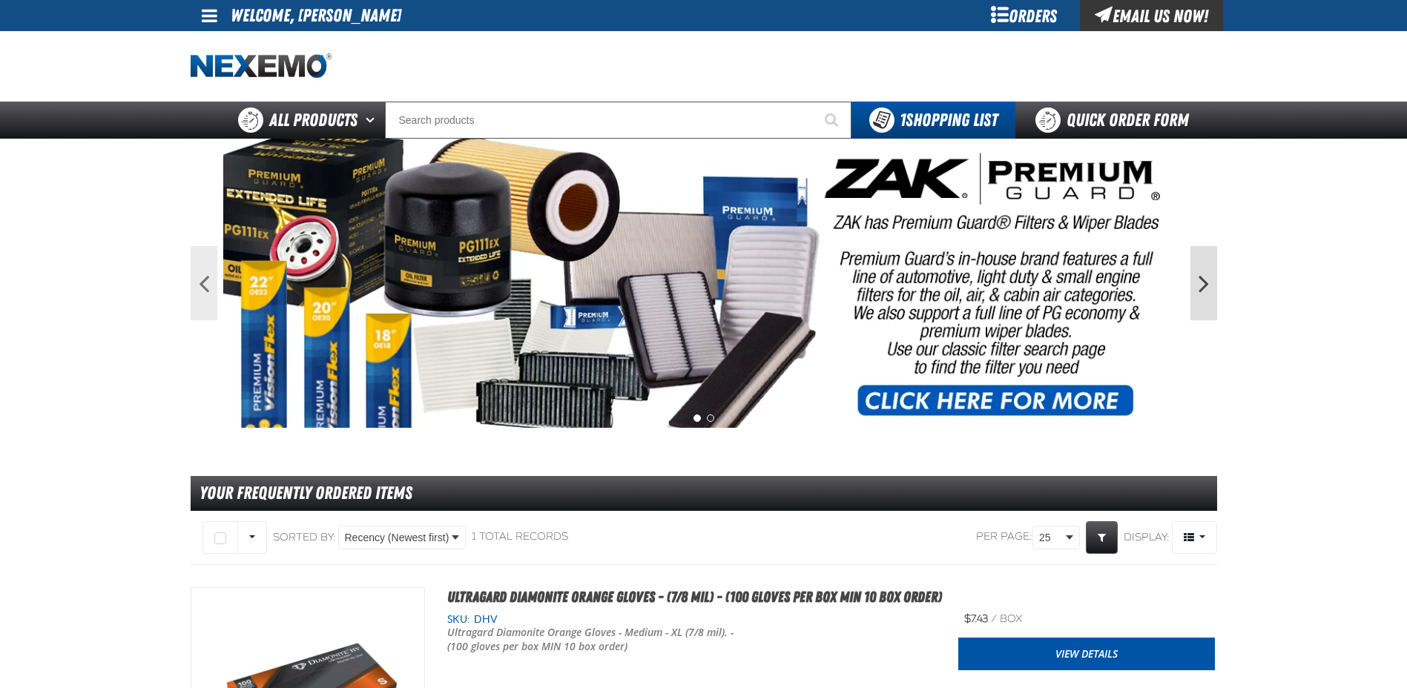
click at [1201, 290] on button "Next" at bounding box center [1203, 283] width 27 height 74
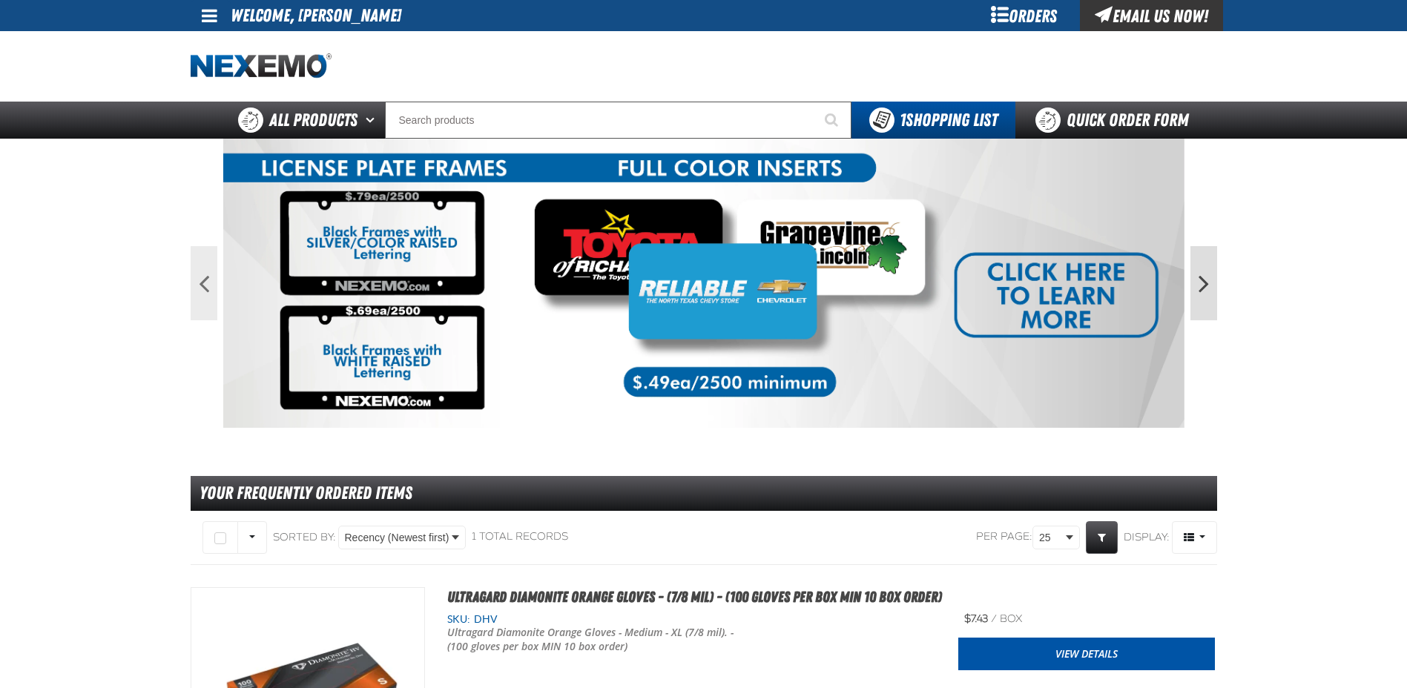
click at [1198, 290] on button "Next" at bounding box center [1203, 283] width 27 height 74
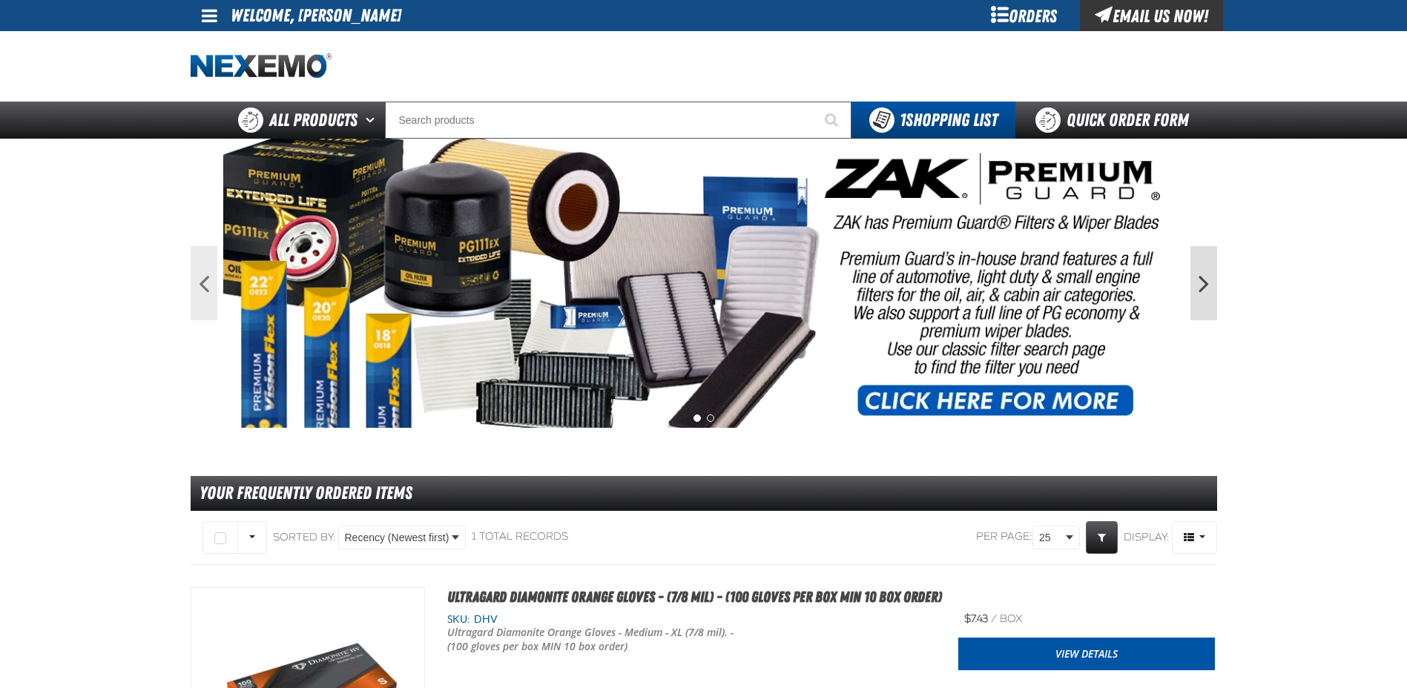
click at [1198, 290] on button "Next" at bounding box center [1203, 283] width 27 height 74
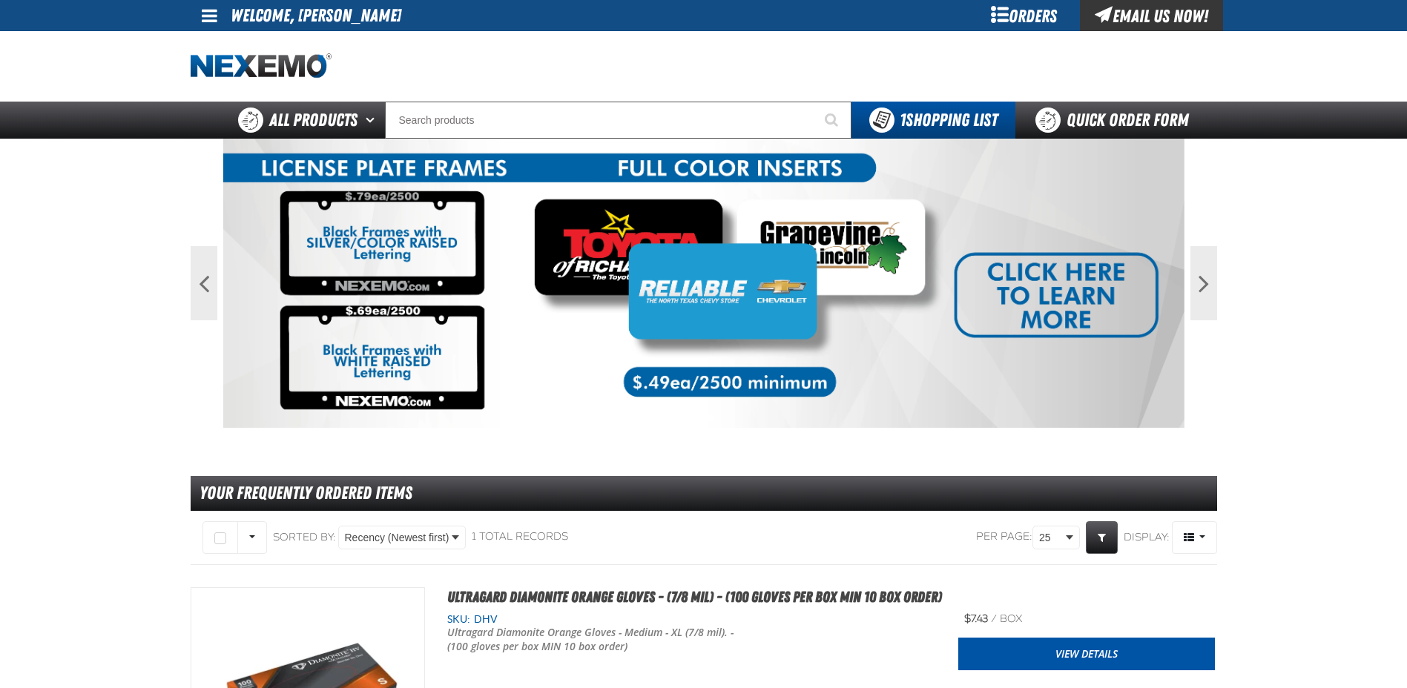
click at [1189, 293] on div "Previous Next 1 2" at bounding box center [704, 283] width 1026 height 289
click at [1196, 292] on button "Next" at bounding box center [1203, 283] width 27 height 74
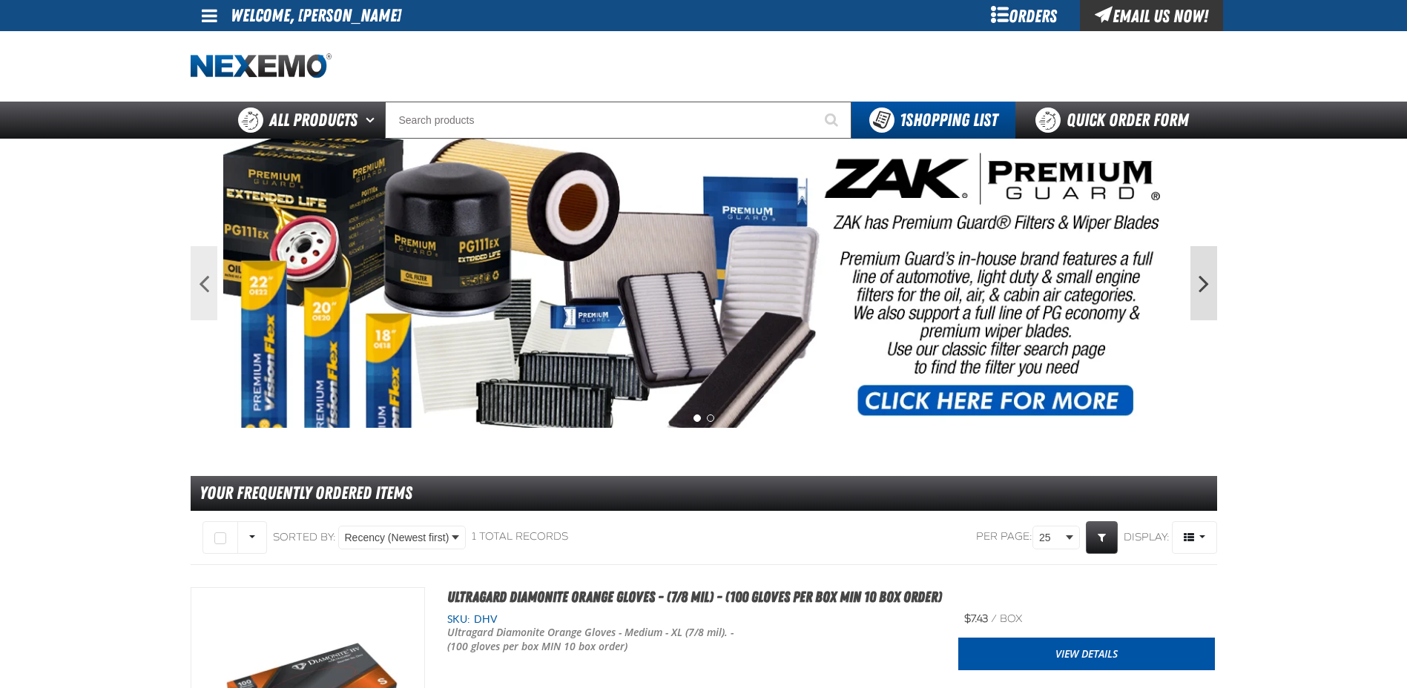
click at [1195, 292] on button "Next" at bounding box center [1203, 283] width 27 height 74
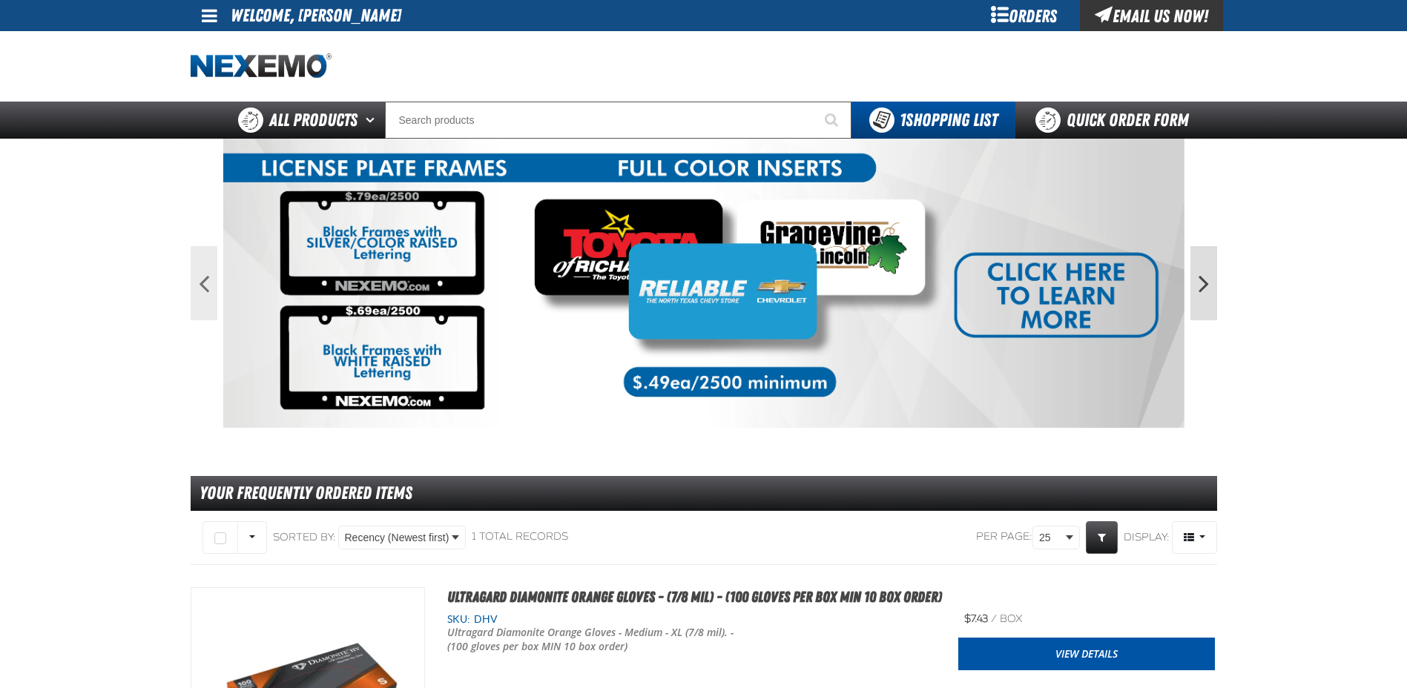
click at [1197, 259] on button "Next" at bounding box center [1203, 283] width 27 height 74
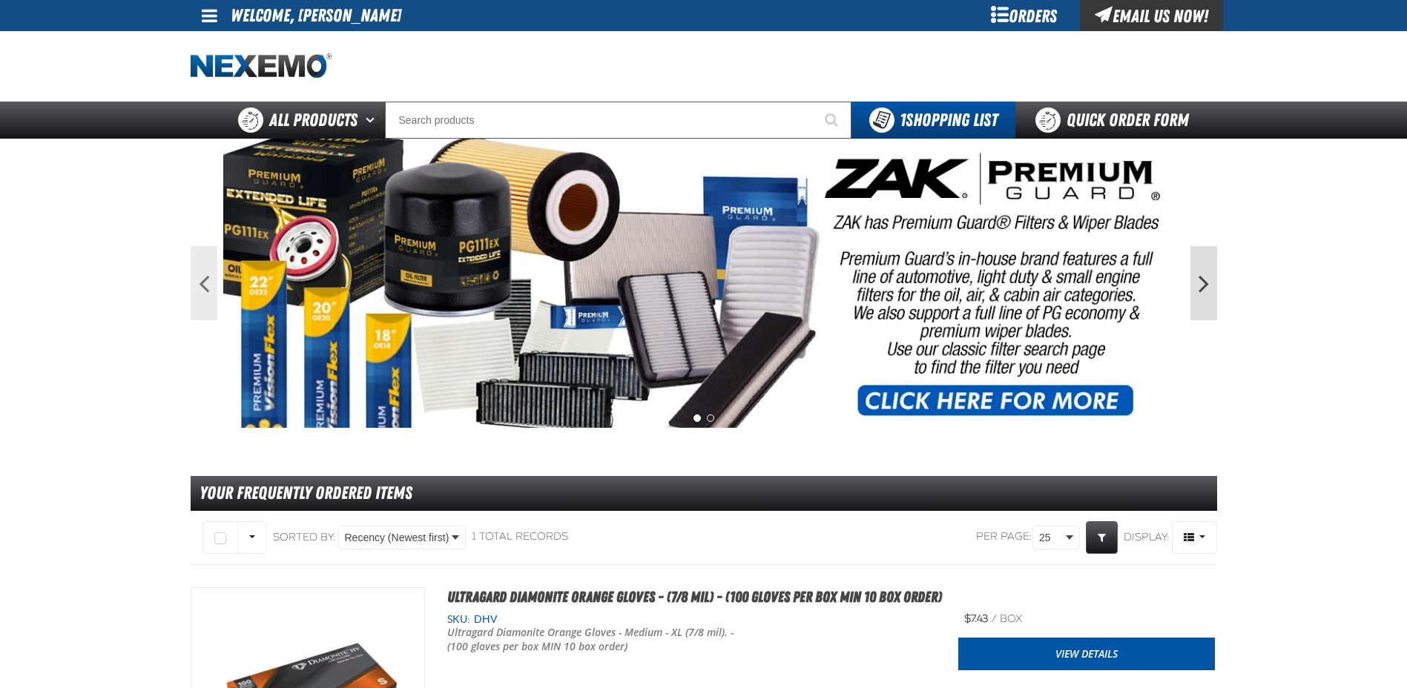
click at [1197, 259] on button "Next" at bounding box center [1203, 283] width 27 height 74
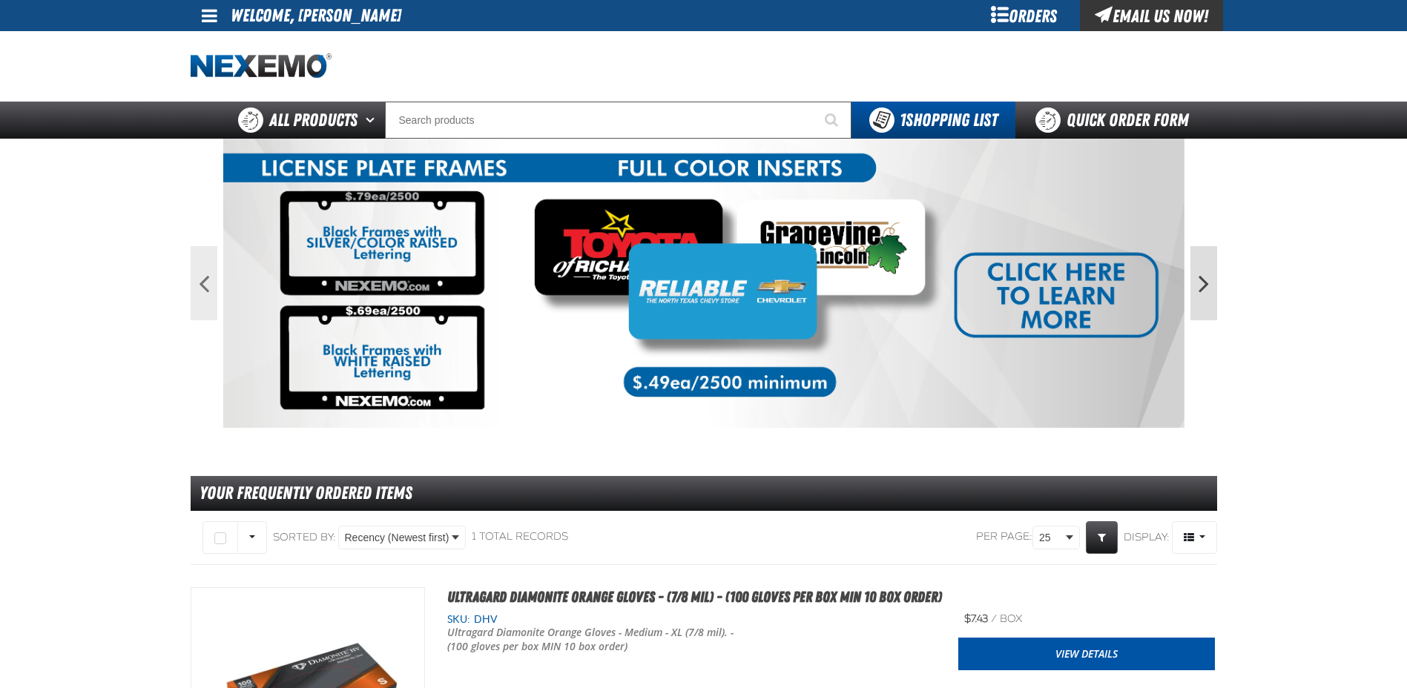
click at [1197, 259] on button "Next" at bounding box center [1203, 283] width 27 height 74
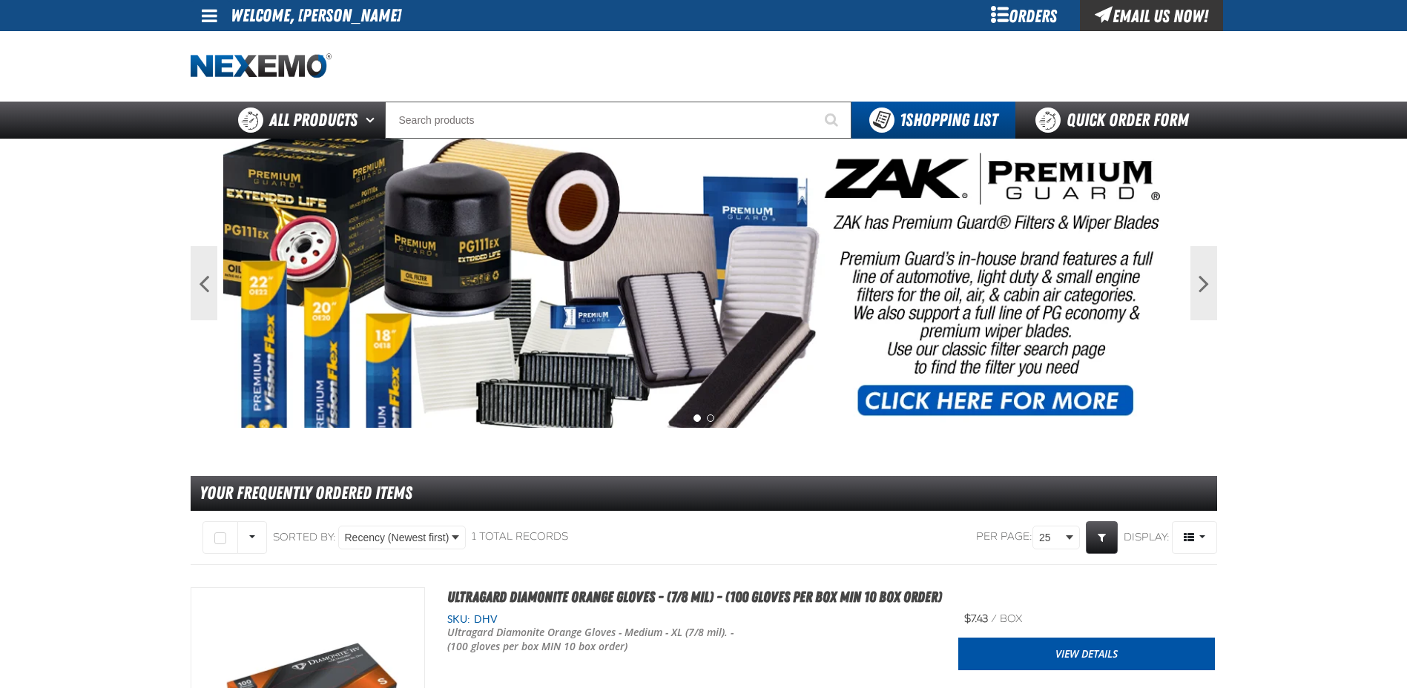
click at [1038, 24] on div "Orders" at bounding box center [1024, 15] width 111 height 31
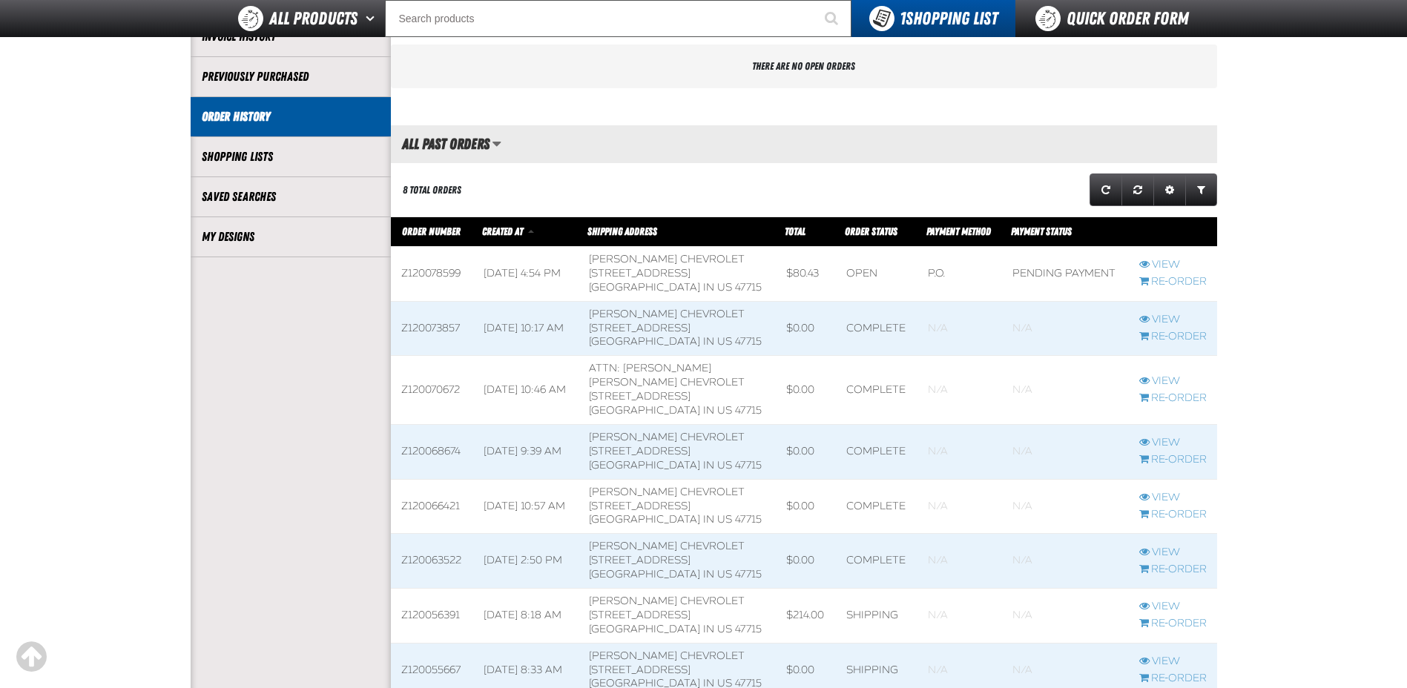
scroll to position [297, 0]
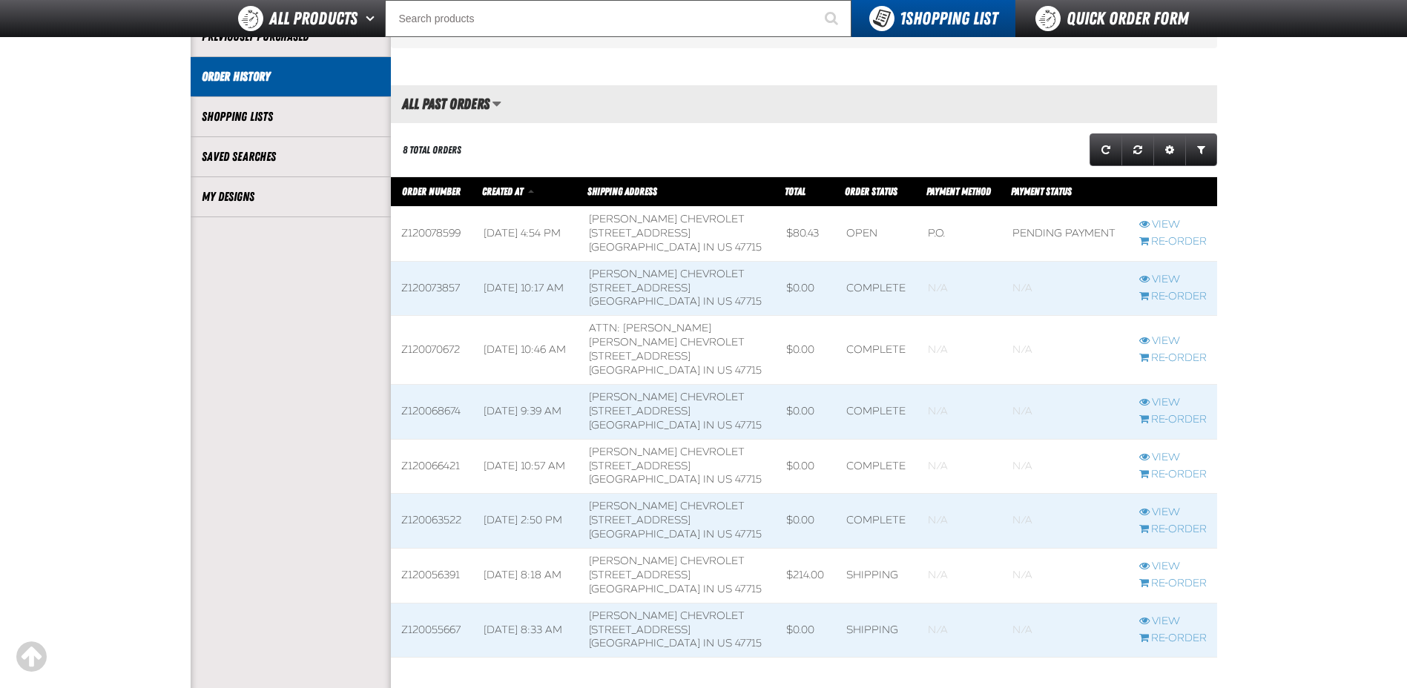
click at [443, 294] on span at bounding box center [432, 289] width 82 height 54
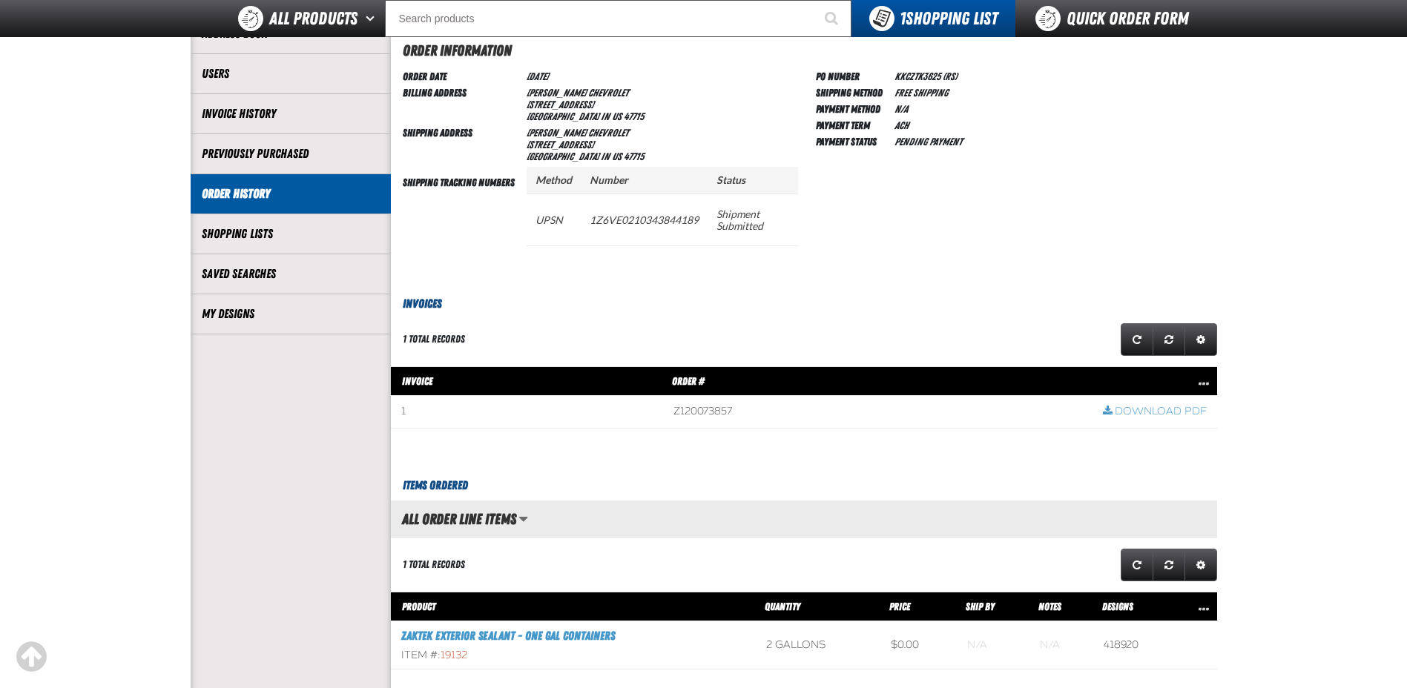
scroll to position [222, 0]
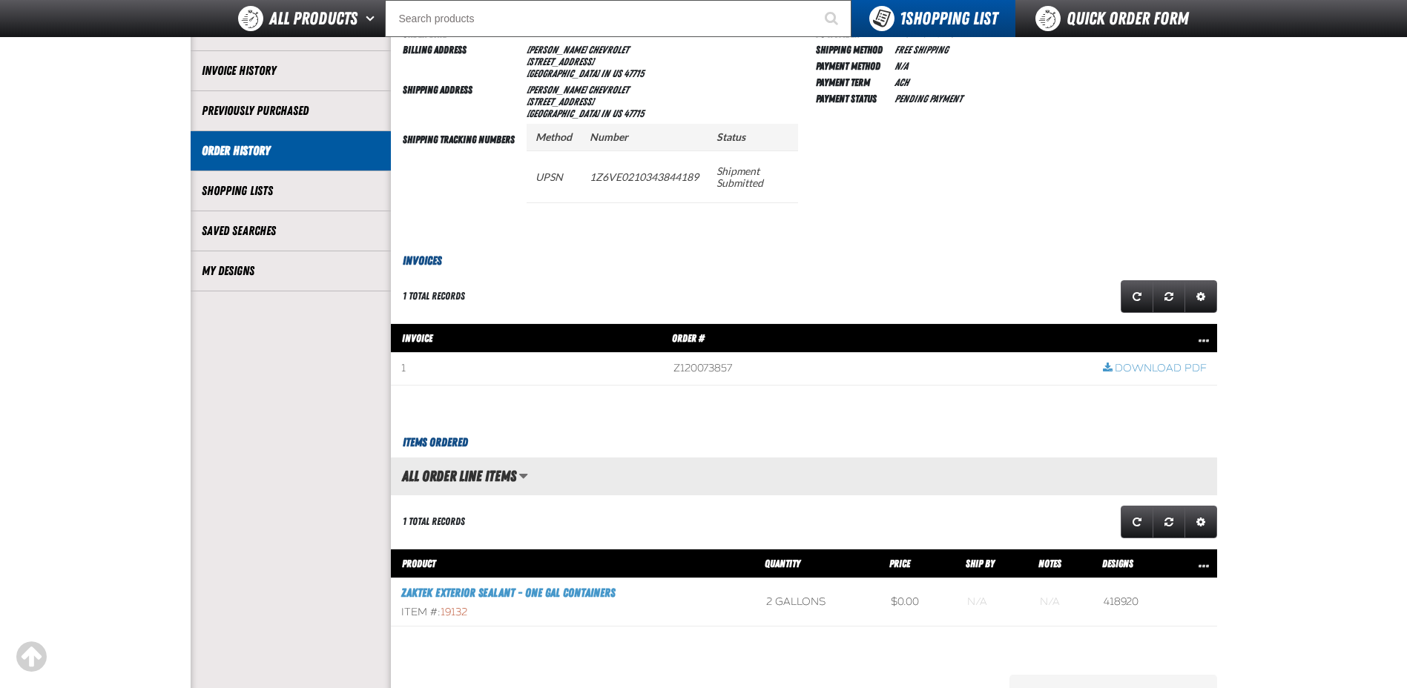
click at [425, 265] on h3 "Invoices" at bounding box center [804, 261] width 826 height 18
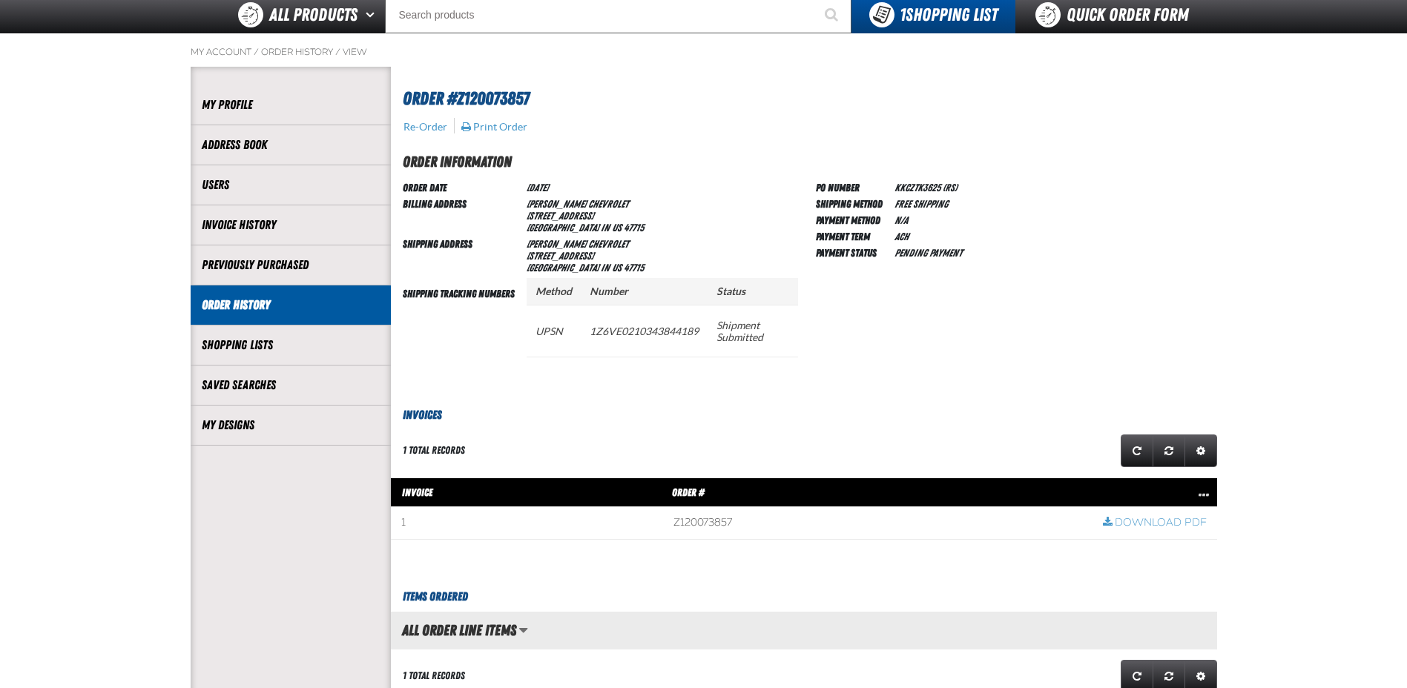
scroll to position [0, 0]
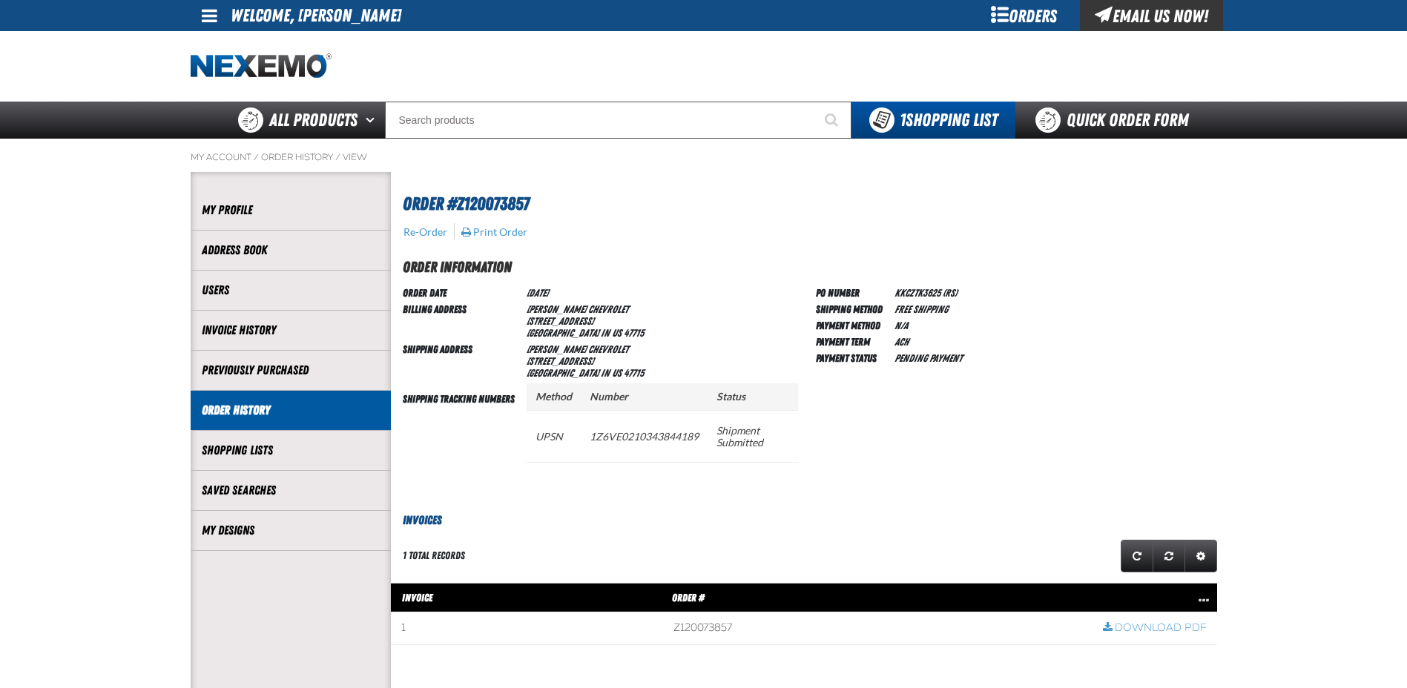
click at [457, 265] on h2 "Order Information" at bounding box center [810, 267] width 814 height 22
click at [919, 171] on div "My Account / Order History / View" at bounding box center [704, 163] width 1026 height 19
click at [570, 154] on ol "My Account / Order History / View" at bounding box center [704, 157] width 1026 height 12
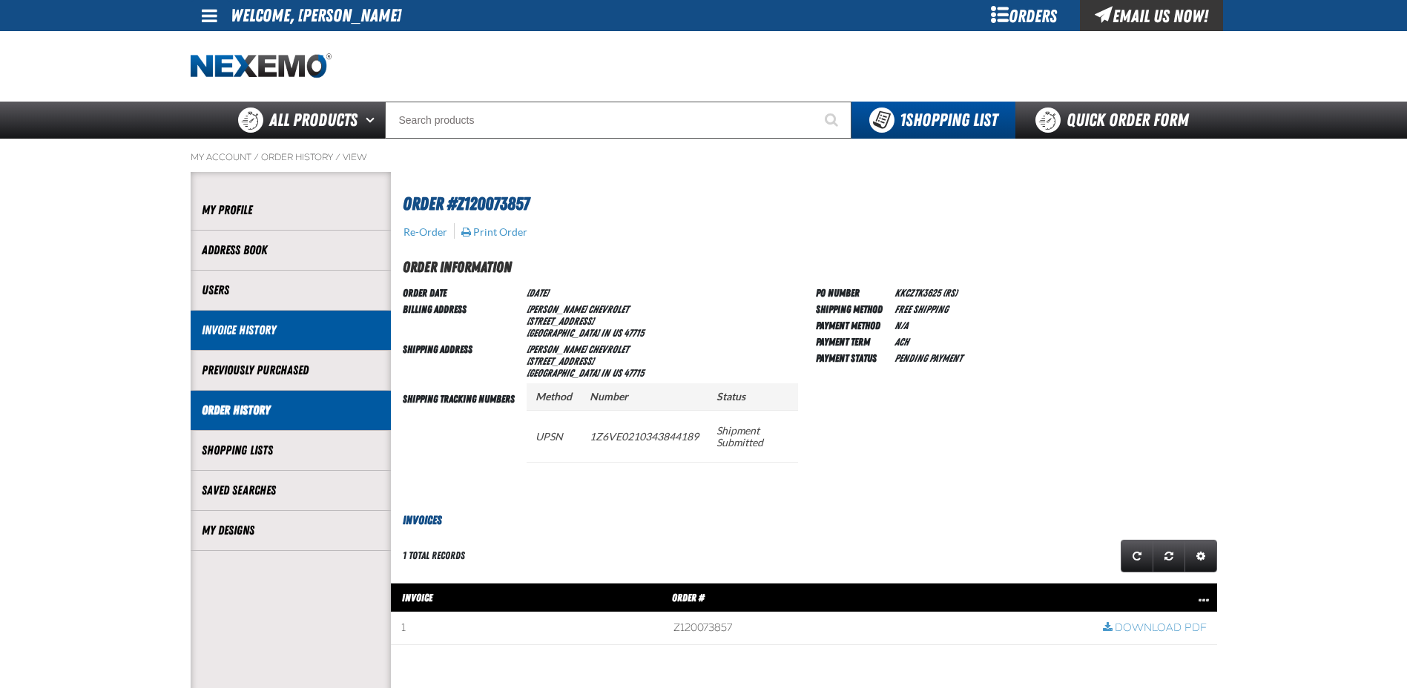
click at [225, 331] on link "Invoice History" at bounding box center [291, 330] width 178 height 17
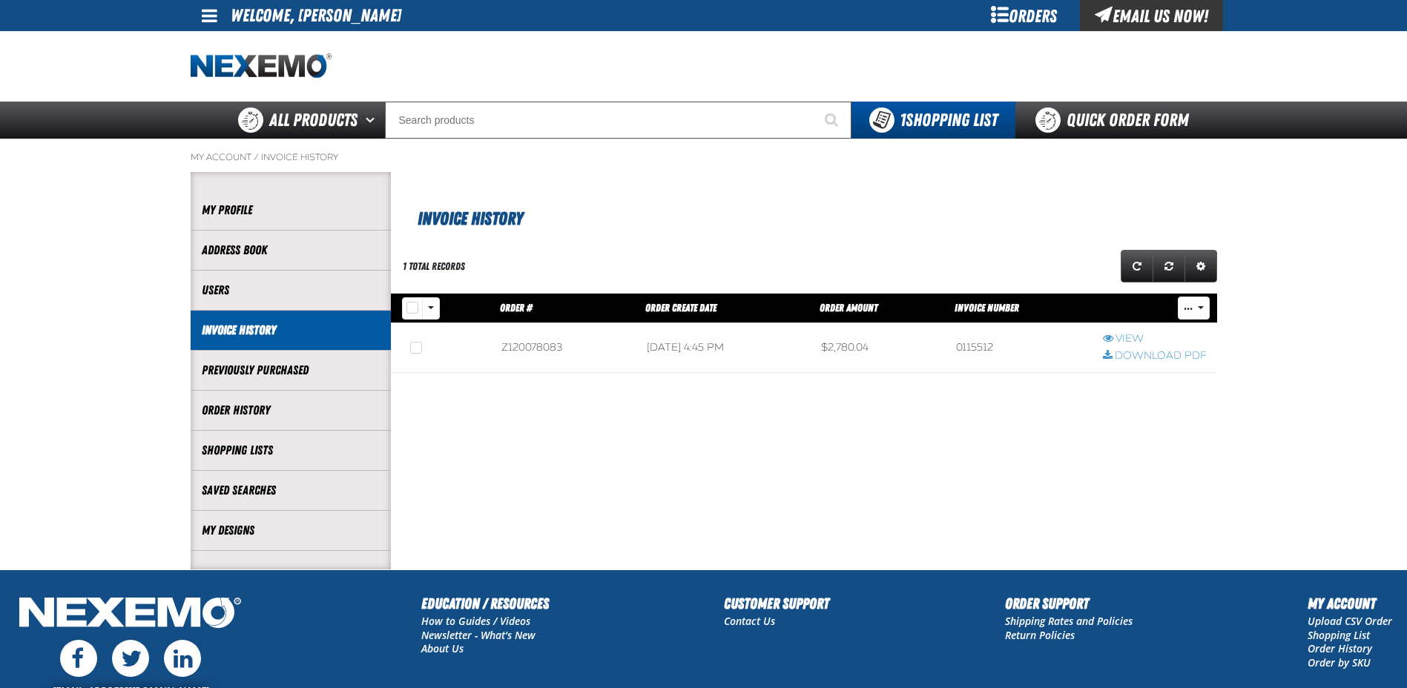
scroll to position [1, 1]
click at [1140, 354] on link "Download PDF" at bounding box center [1155, 356] width 104 height 14
click at [279, 381] on li "Previously Purchased" at bounding box center [291, 371] width 200 height 40
click at [278, 372] on link "Previously Purchased" at bounding box center [291, 370] width 178 height 17
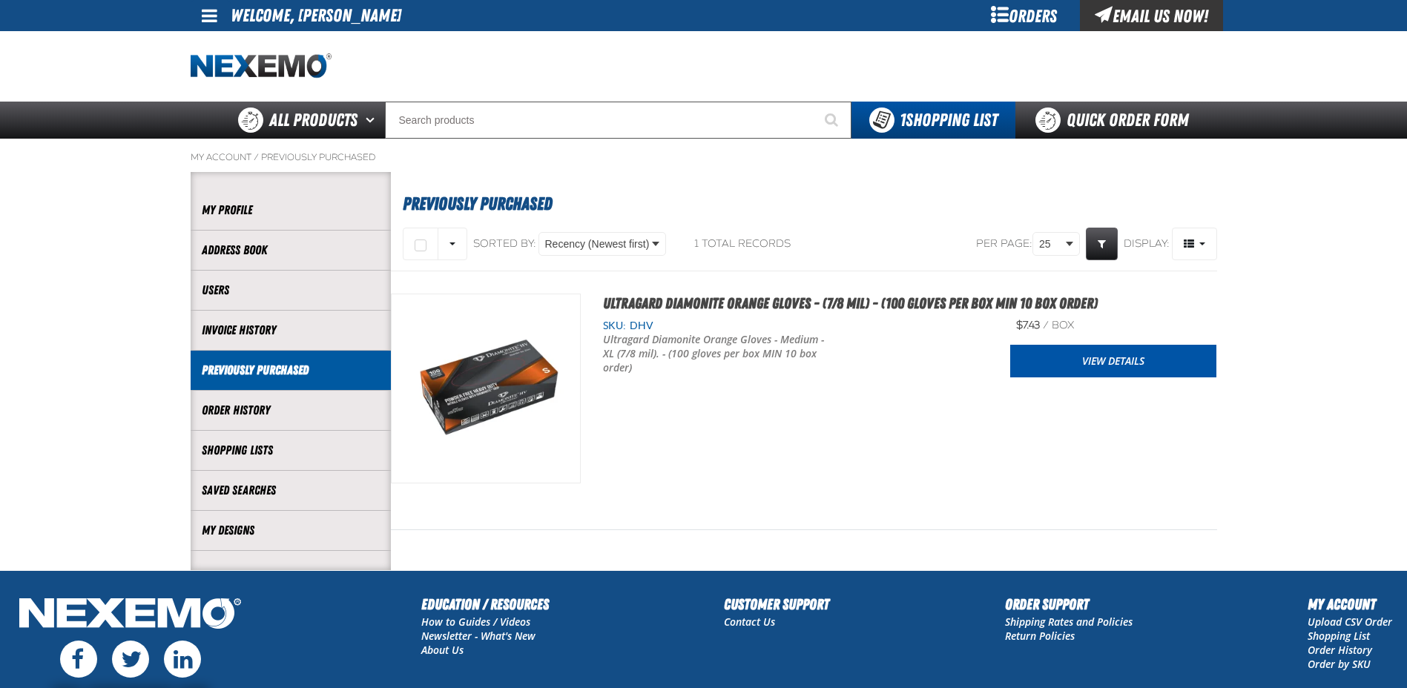
click at [257, 413] on link "Order History" at bounding box center [291, 410] width 178 height 17
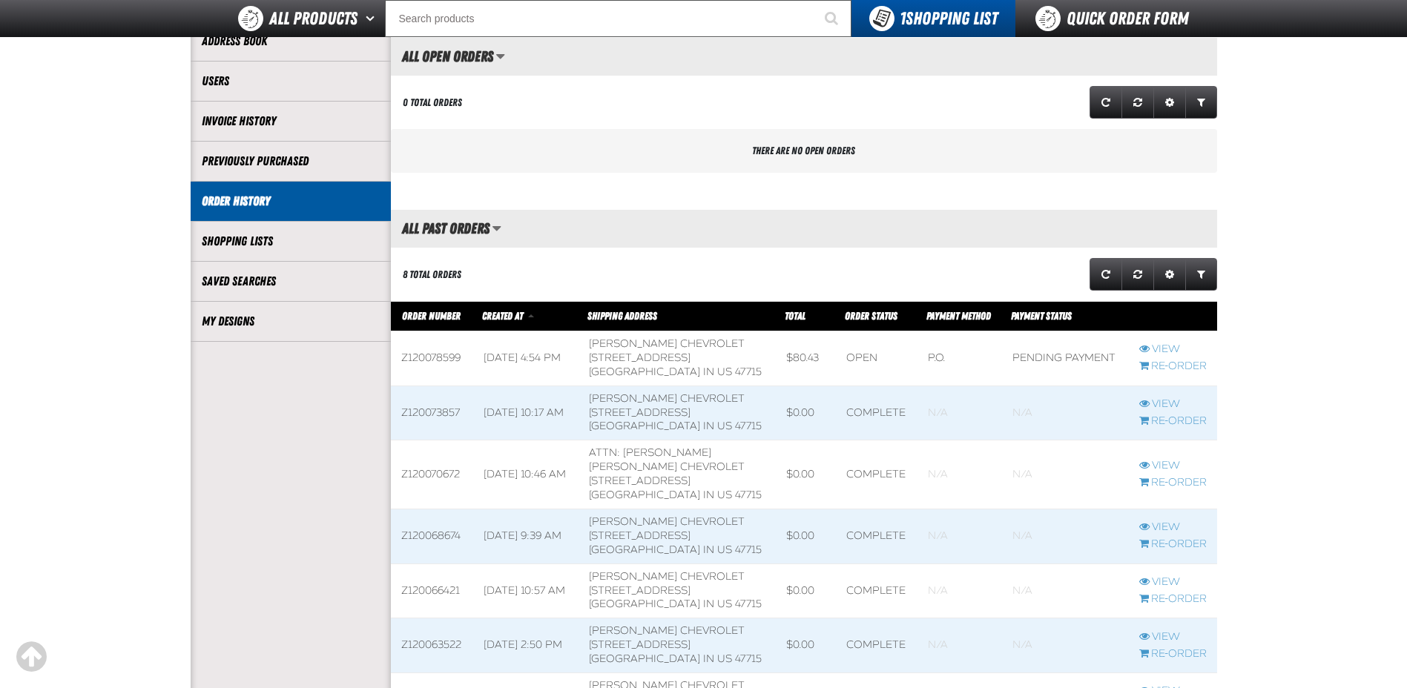
scroll to position [148, 0]
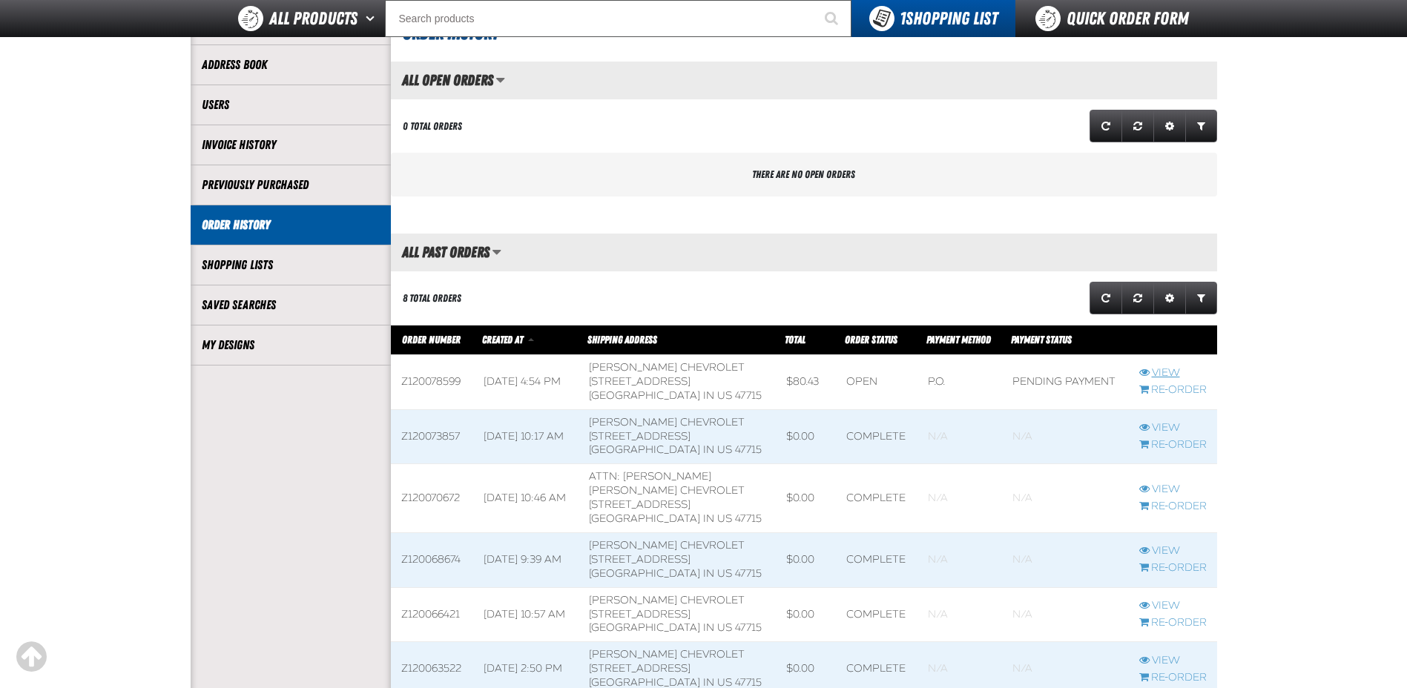
click at [1161, 373] on link "View" at bounding box center [1172, 373] width 67 height 14
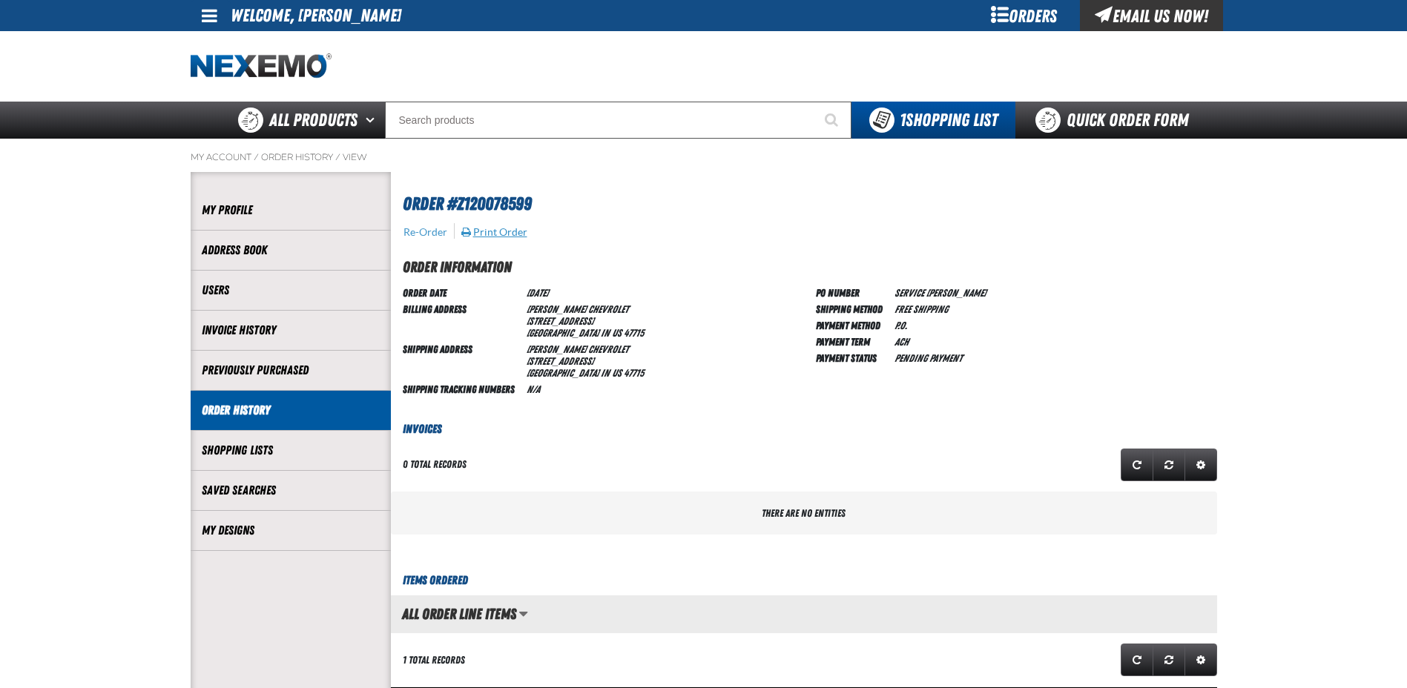
click at [501, 228] on button "Print Order" at bounding box center [494, 231] width 67 height 13
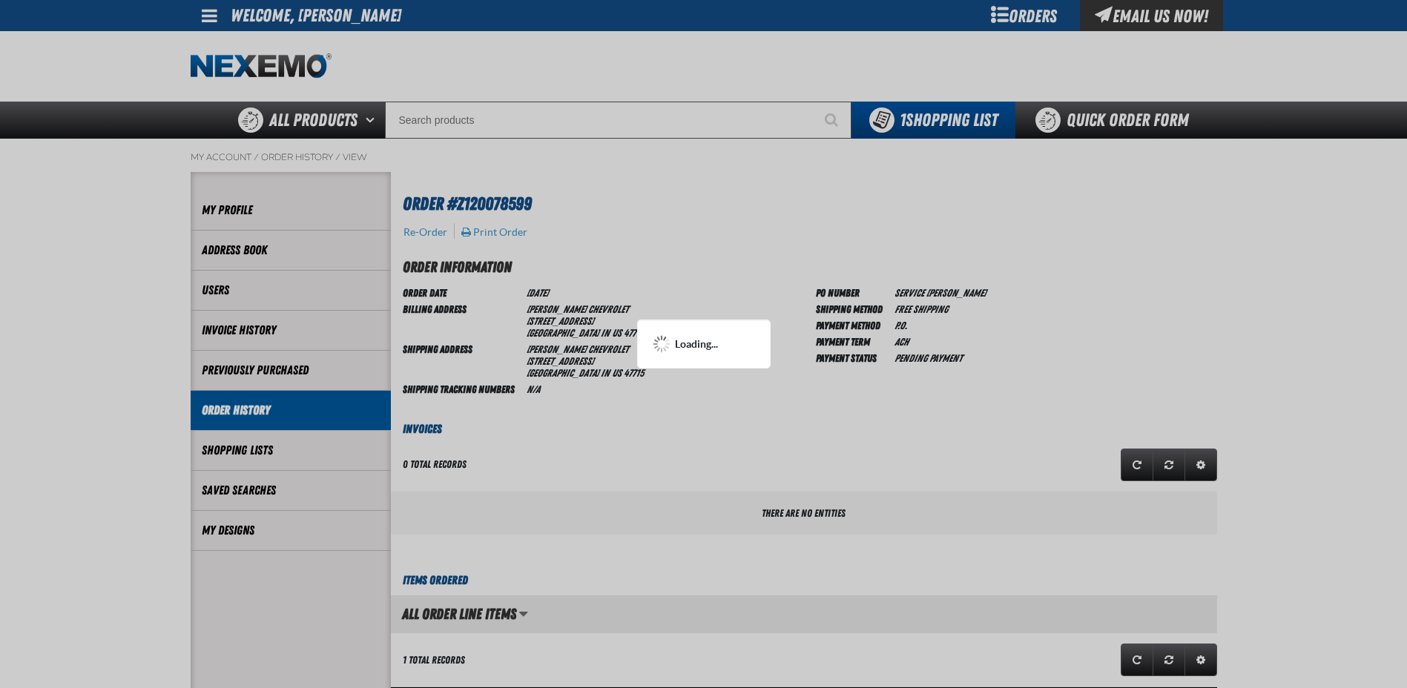
click at [785, 463] on div at bounding box center [703, 344] width 1407 height 688
